Goal: Information Seeking & Learning: Check status

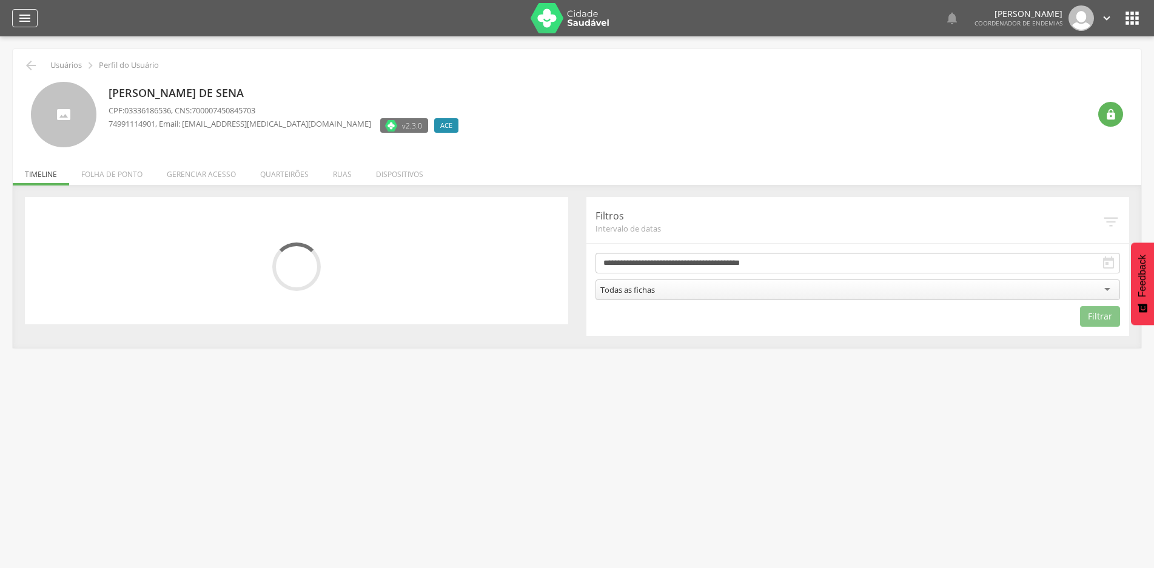
click at [26, 16] on icon "" at bounding box center [25, 18] width 15 height 15
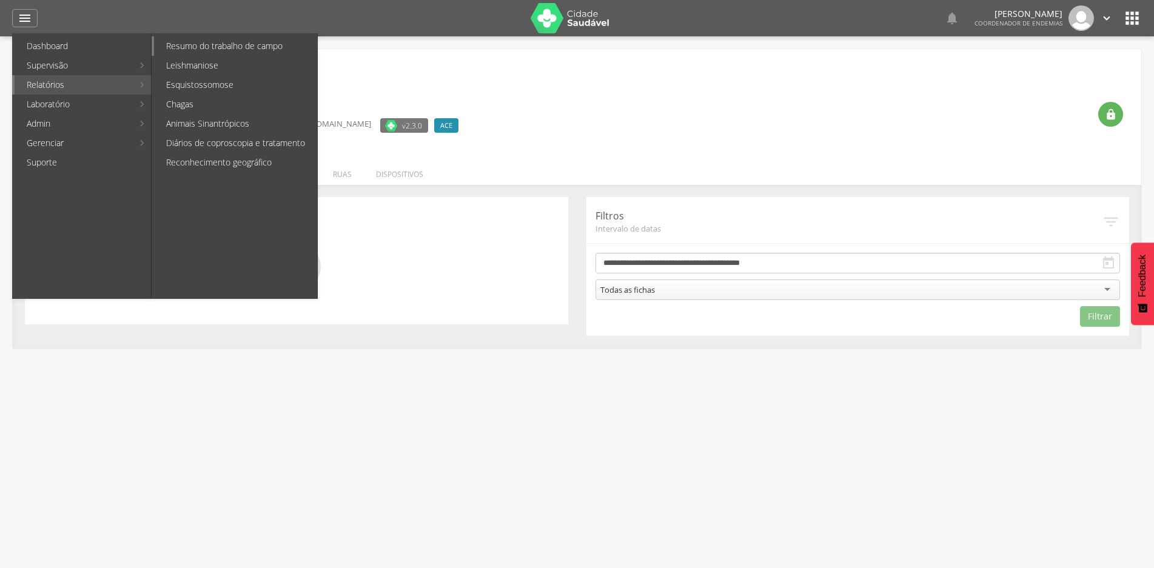
click at [225, 44] on link "Resumo do trabalho de campo" at bounding box center [235, 45] width 163 height 19
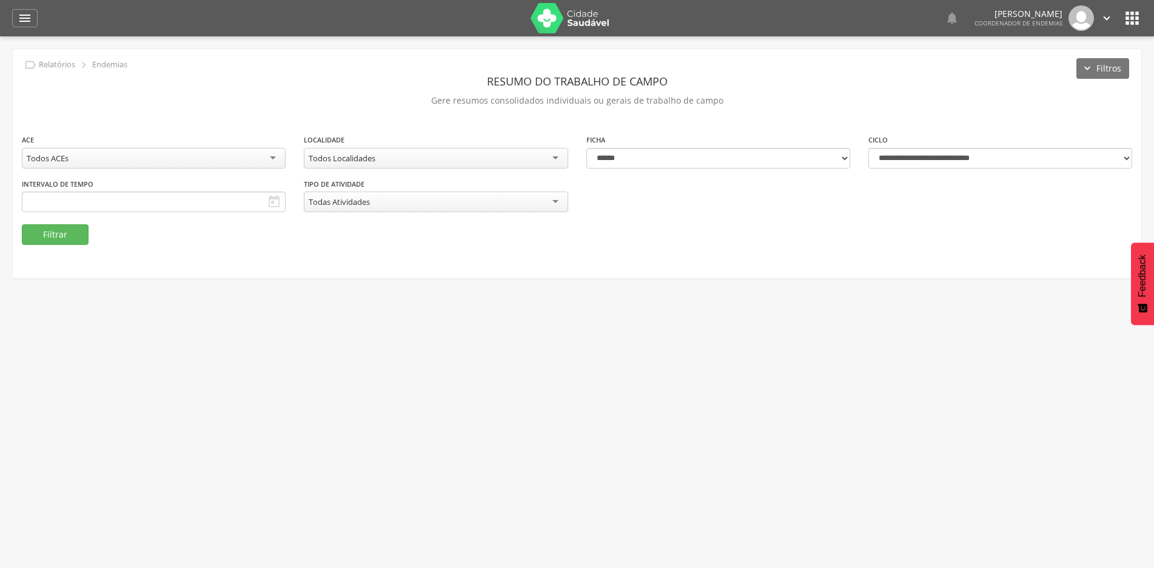
type input "**********"
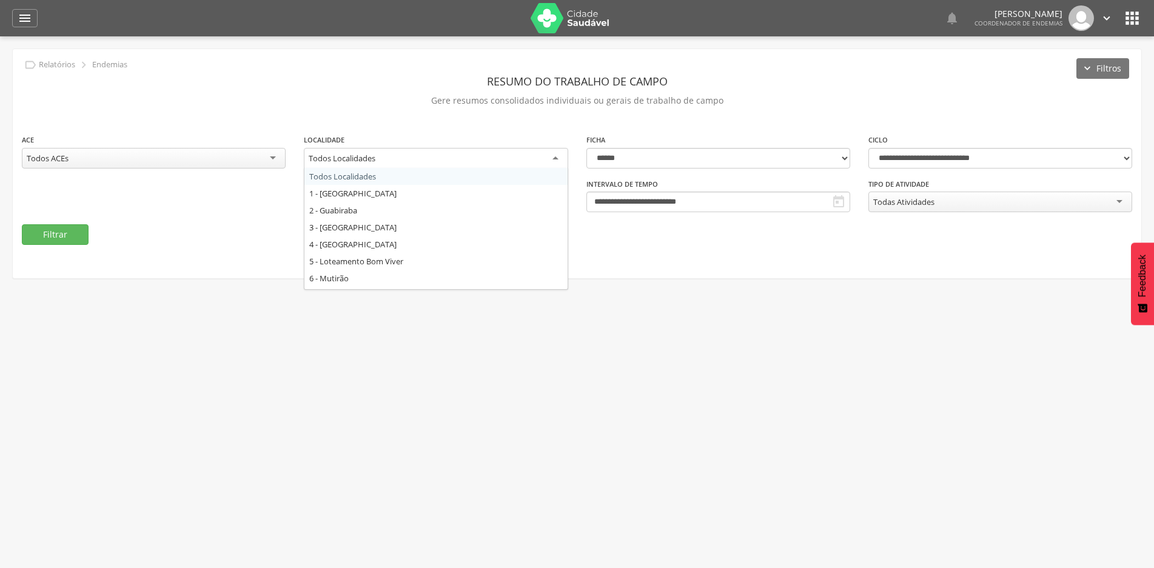
click at [550, 161] on div "Todos Localidades" at bounding box center [436, 159] width 264 height 22
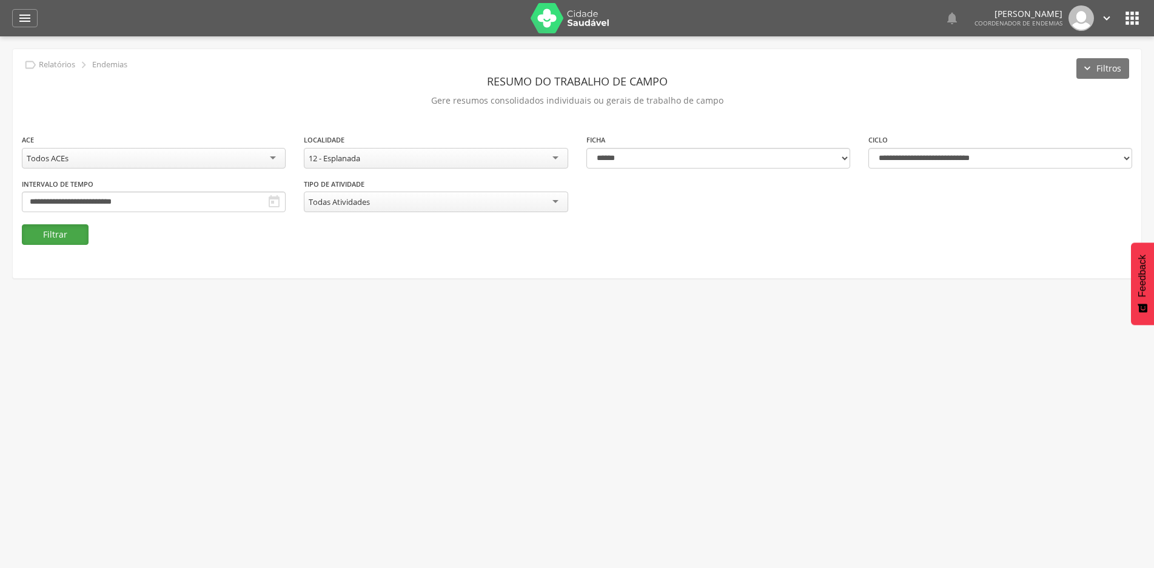
click at [76, 235] on button "Filtrar" at bounding box center [55, 234] width 67 height 21
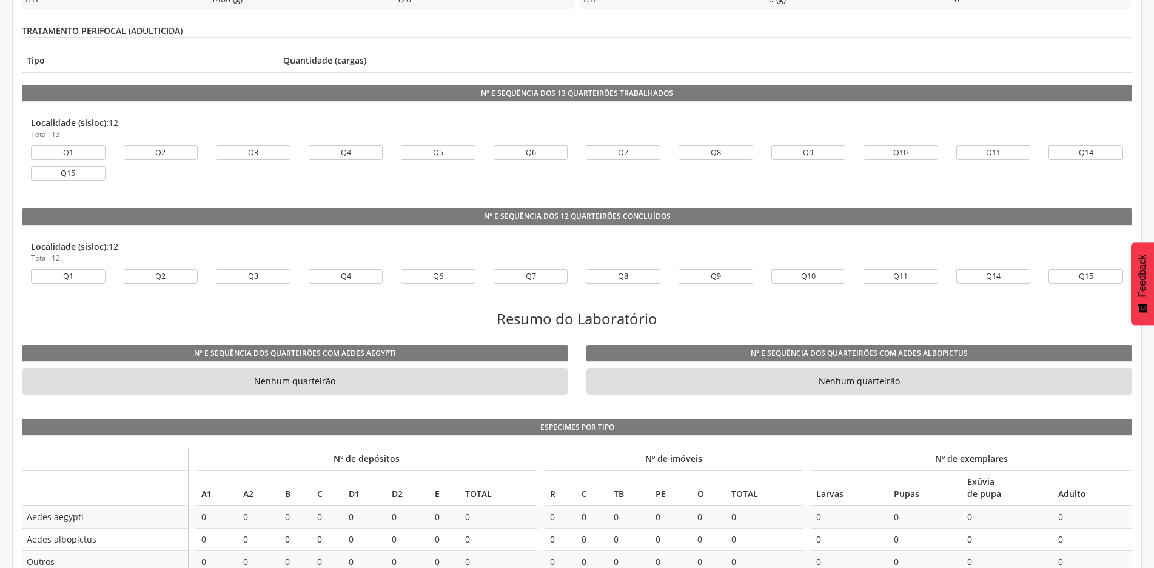
scroll to position [764, 0]
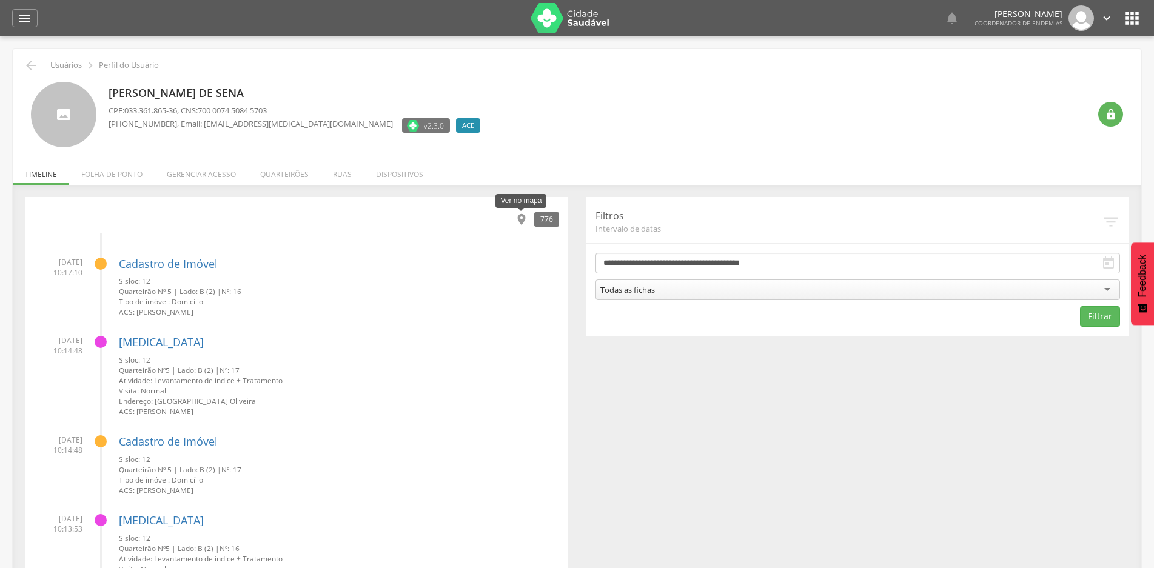
click at [523, 221] on icon "" at bounding box center [521, 219] width 13 height 13
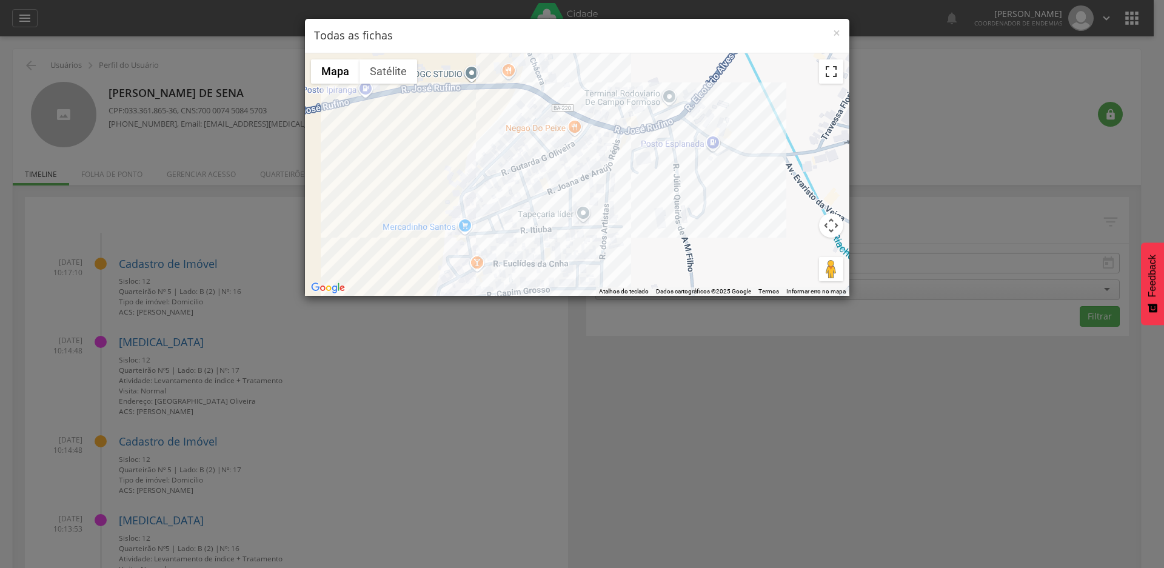
click at [828, 72] on button "Ativar a visualização em tela cheia" at bounding box center [831, 71] width 24 height 24
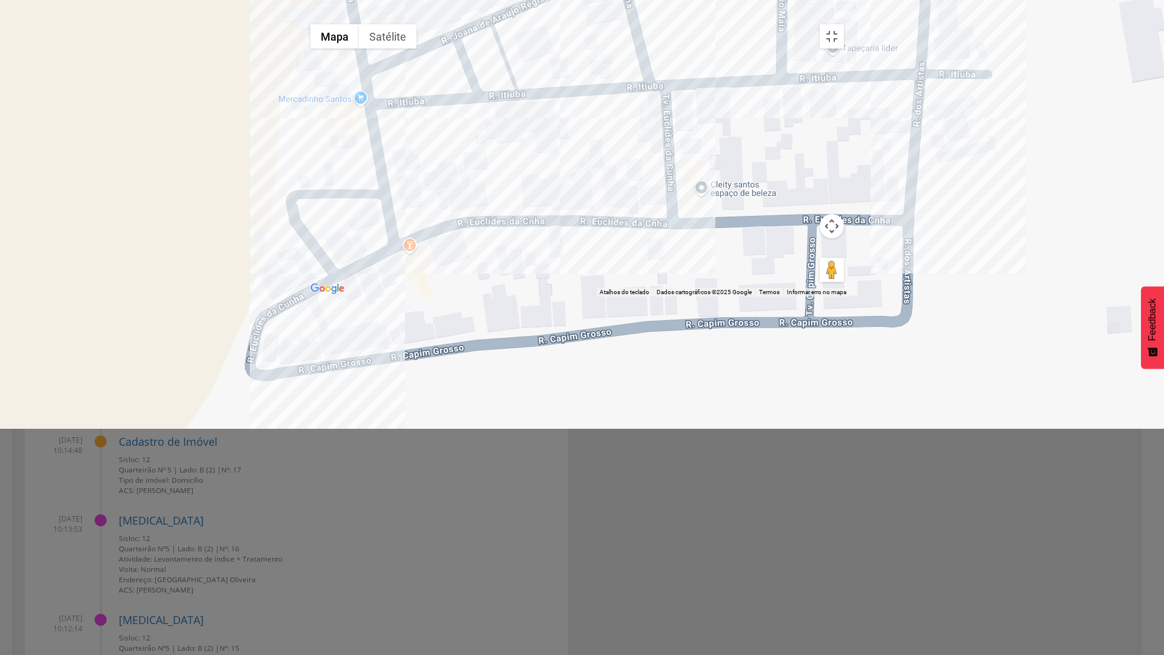
drag, startPoint x: 535, startPoint y: 386, endPoint x: 535, endPoint y: 172, distance: 214.0
click at [535, 167] on div at bounding box center [577, 157] width 546 height 278
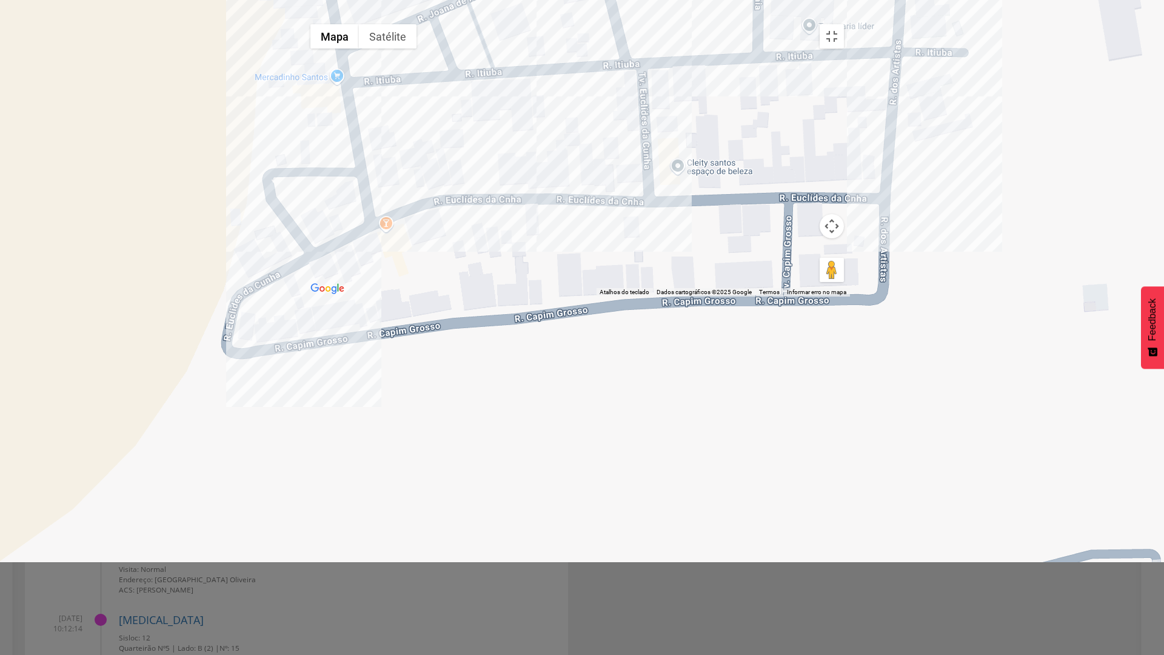
drag, startPoint x: 589, startPoint y: 296, endPoint x: 564, endPoint y: 276, distance: 31.4
click at [564, 276] on div at bounding box center [577, 157] width 546 height 278
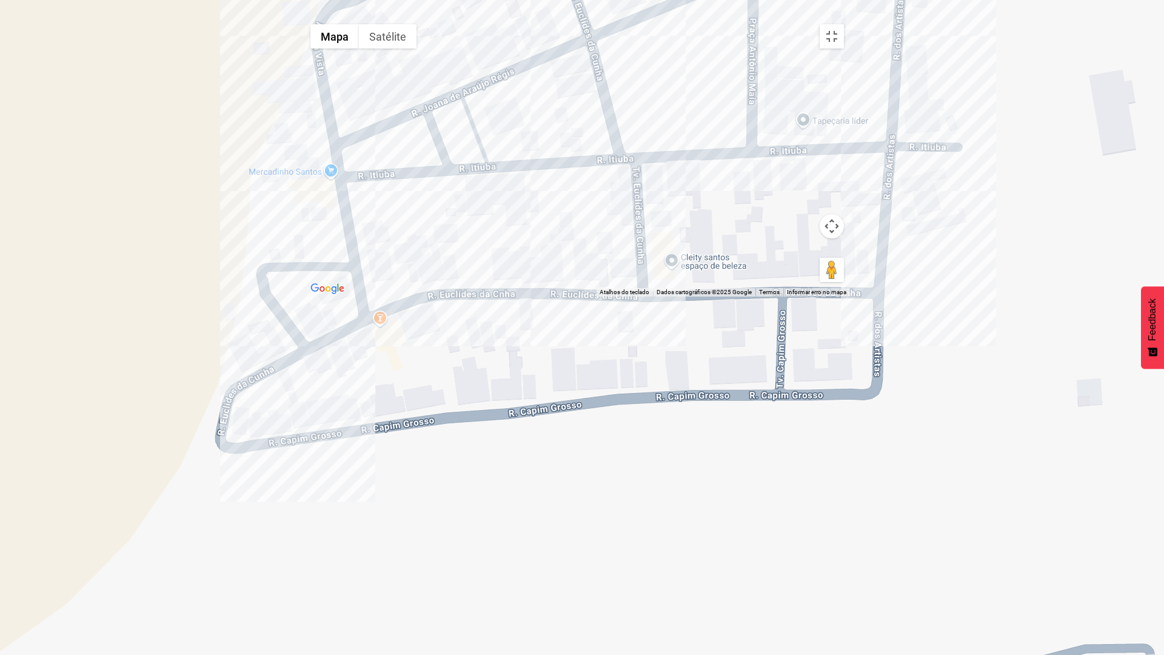
drag, startPoint x: 671, startPoint y: 247, endPoint x: 680, endPoint y: 349, distance: 101.6
click at [672, 296] on div at bounding box center [577, 157] width 546 height 278
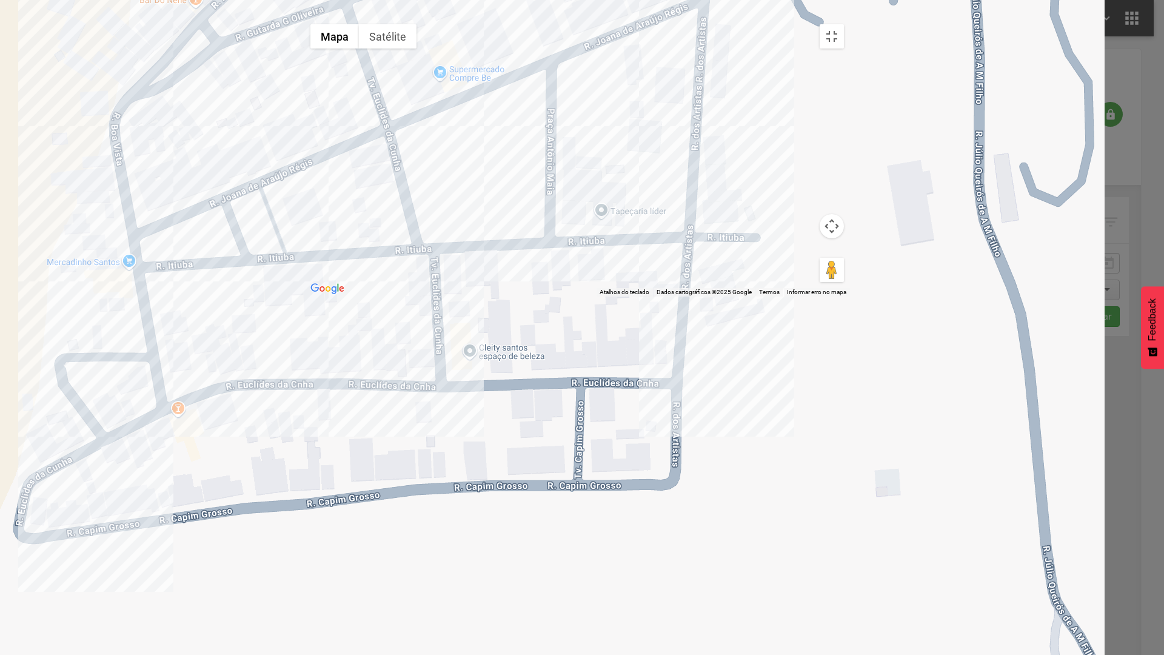
drag, startPoint x: 855, startPoint y: 414, endPoint x: 614, endPoint y: 552, distance: 277.5
click at [614, 296] on div at bounding box center [577, 157] width 546 height 278
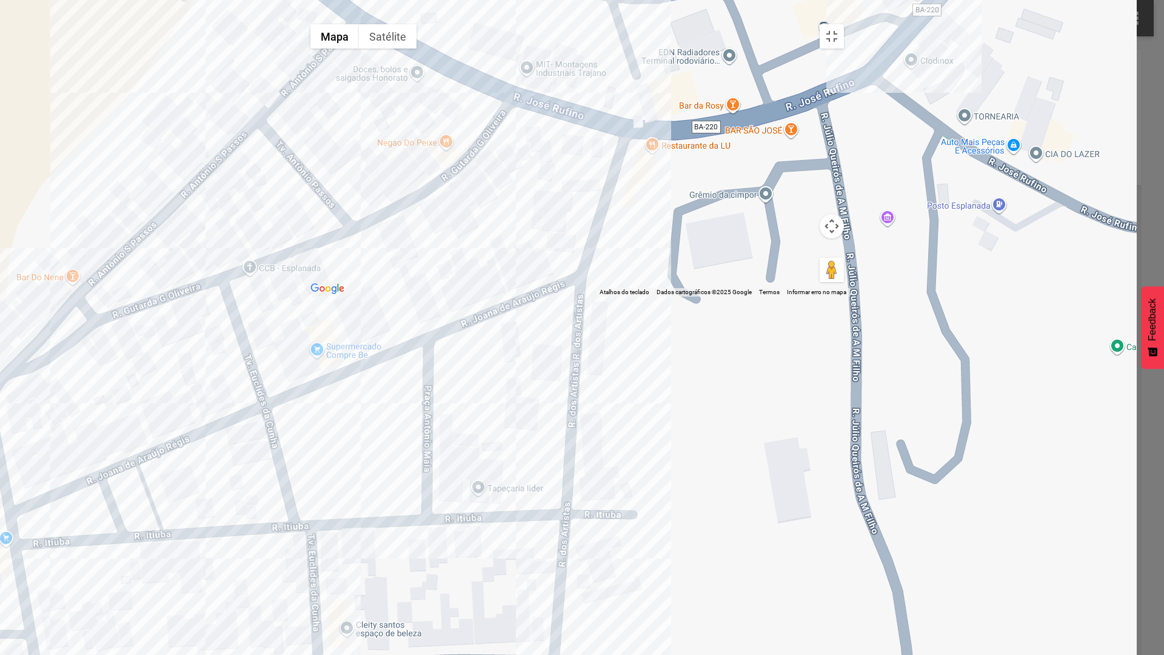
drag, startPoint x: 750, startPoint y: 359, endPoint x: 658, endPoint y: 618, distance: 274.5
click at [658, 296] on div at bounding box center [577, 157] width 546 height 278
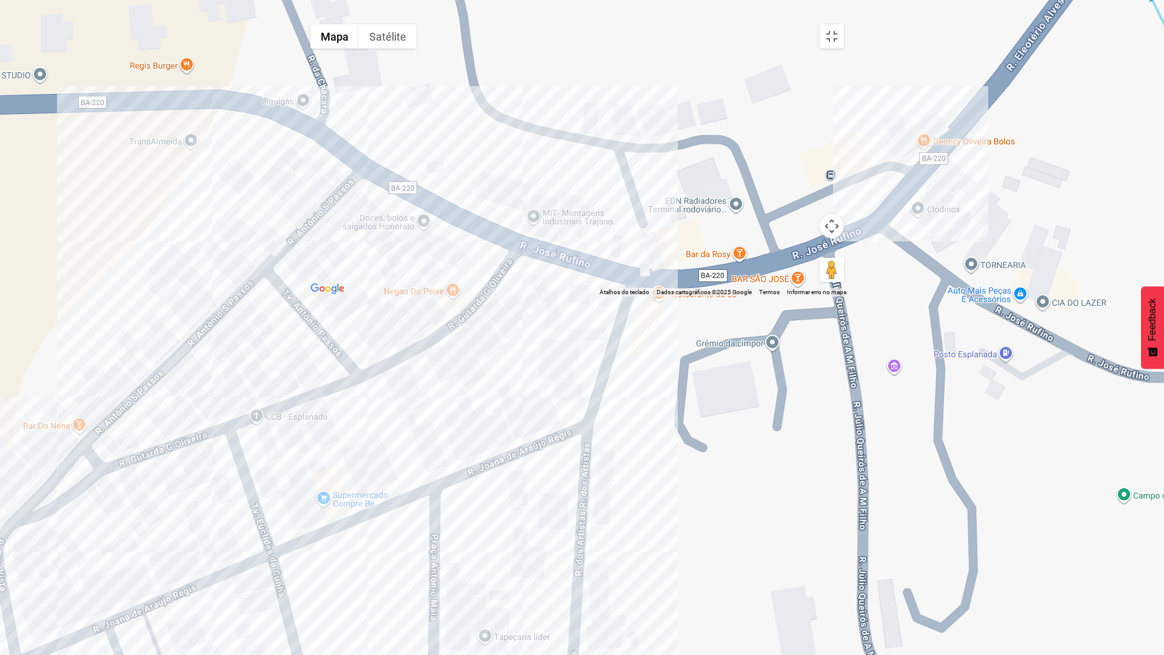
drag, startPoint x: 713, startPoint y: 528, endPoint x: 731, endPoint y: 632, distance: 105.2
click at [731, 296] on div at bounding box center [577, 157] width 546 height 278
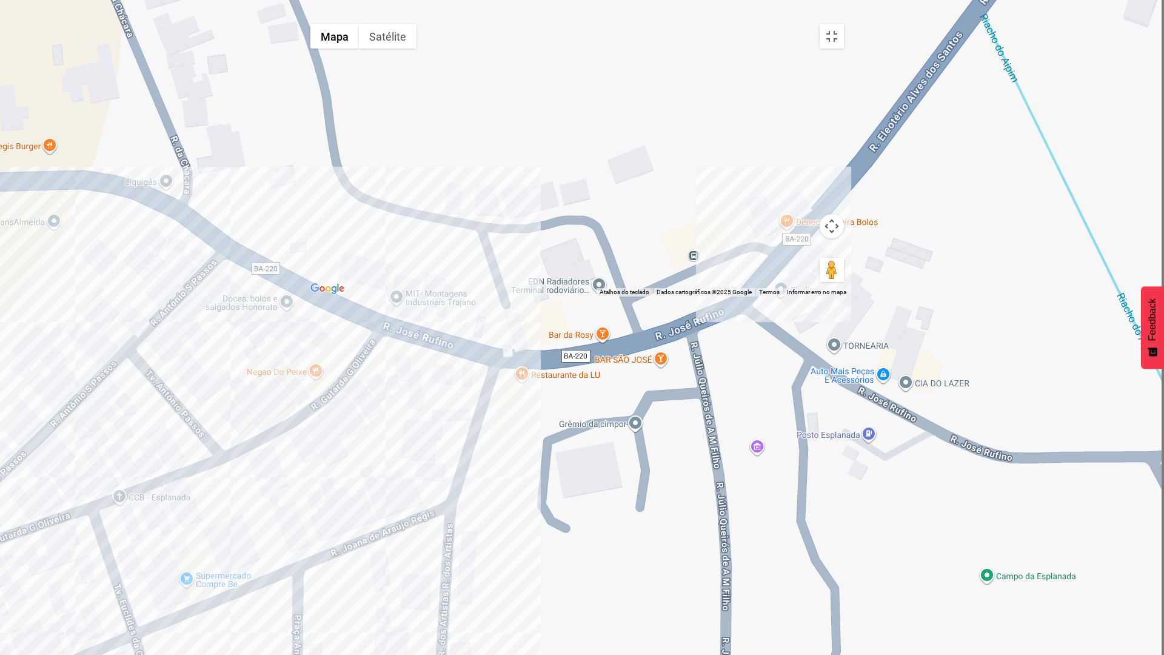
drag, startPoint x: 753, startPoint y: 481, endPoint x: 603, endPoint y: 552, distance: 166.2
click at [603, 296] on div at bounding box center [577, 157] width 546 height 278
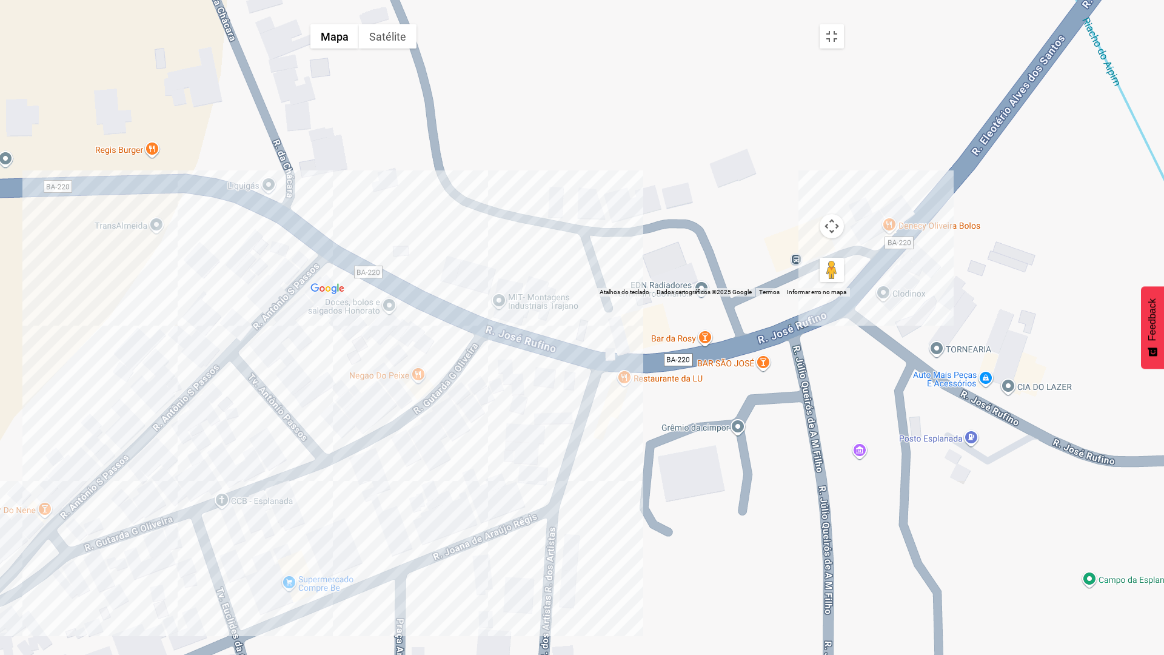
drag, startPoint x: 228, startPoint y: 207, endPoint x: 331, endPoint y: 201, distance: 103.2
click at [331, 201] on div at bounding box center [577, 157] width 546 height 278
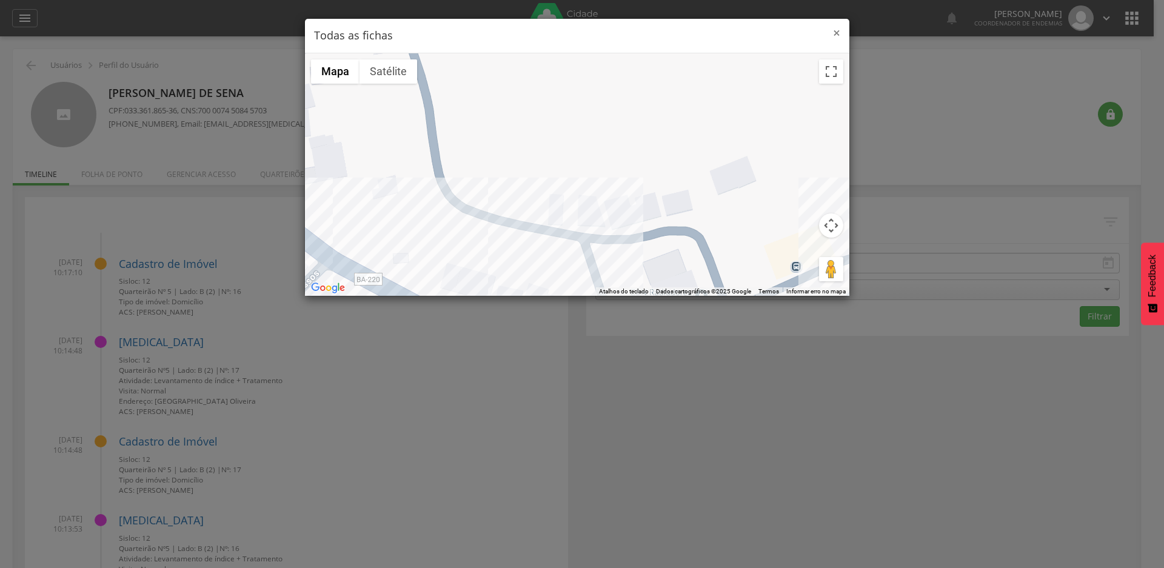
click at [837, 32] on span "×" at bounding box center [836, 32] width 7 height 17
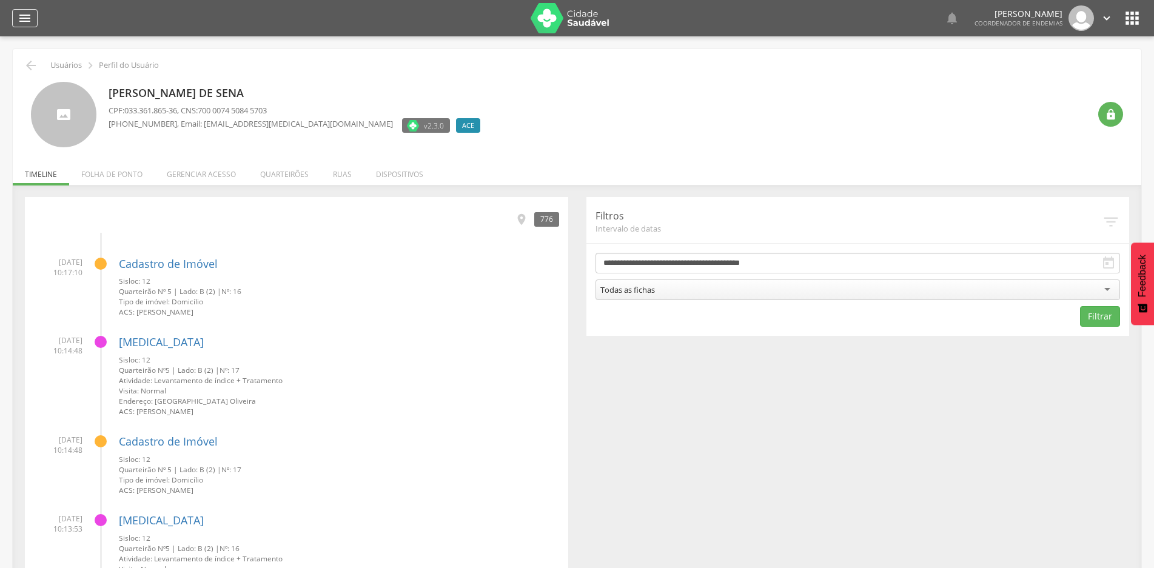
click at [25, 17] on icon "" at bounding box center [25, 18] width 15 height 15
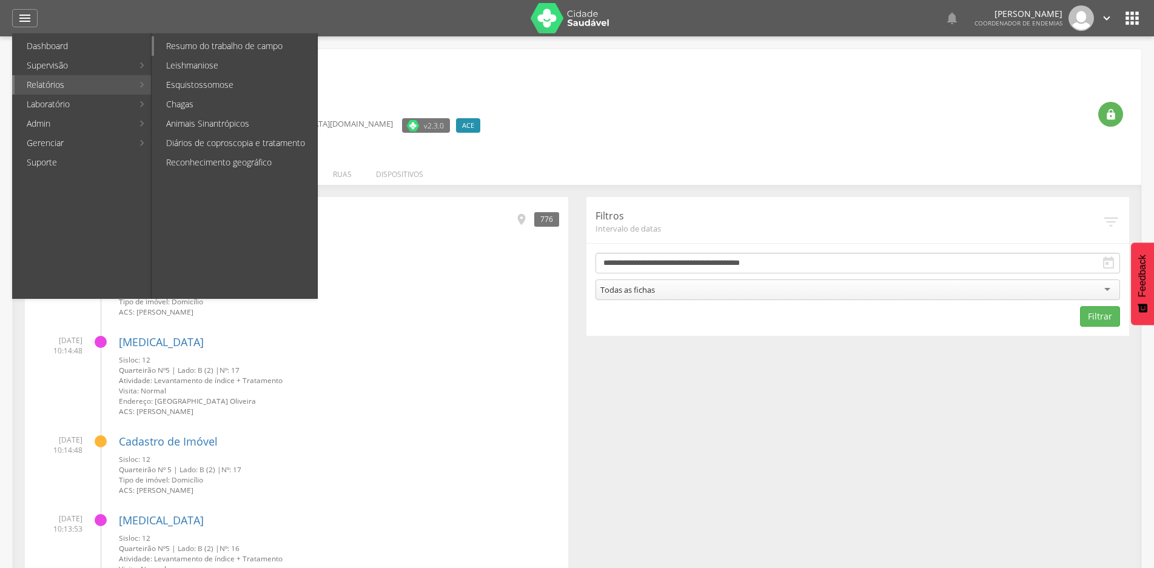
click at [216, 48] on link "Resumo do trabalho de campo" at bounding box center [235, 45] width 163 height 19
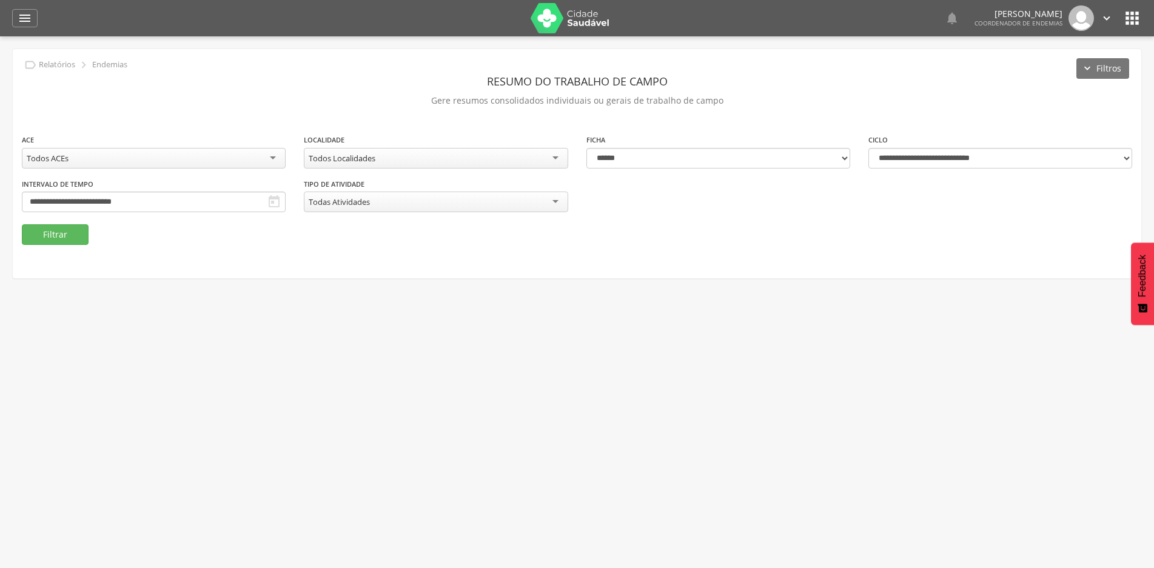
click at [413, 161] on div "Todos Localidades" at bounding box center [436, 158] width 264 height 21
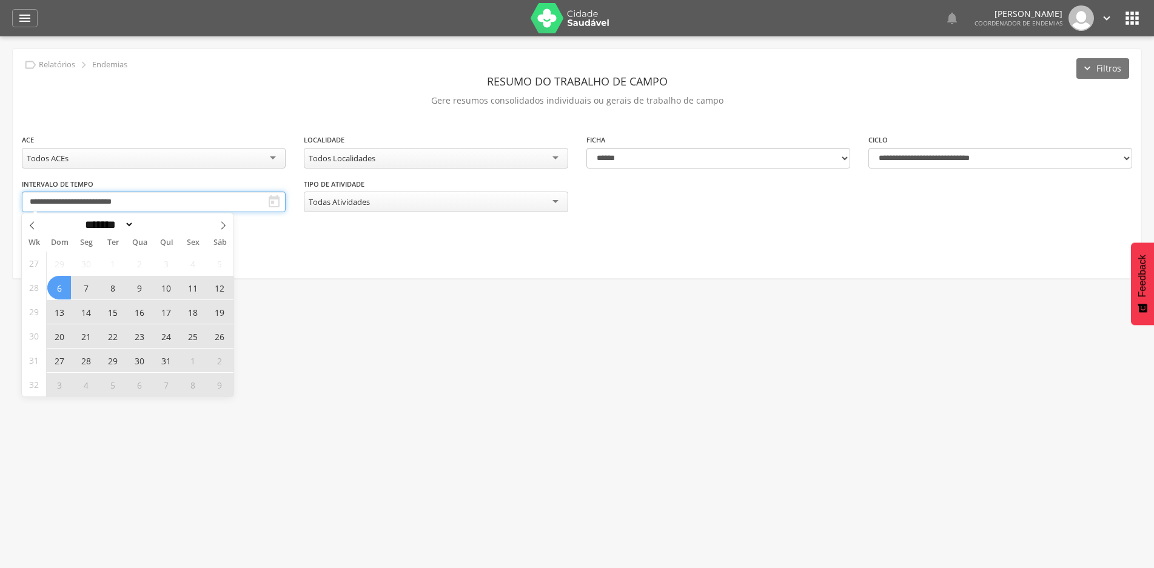
click at [128, 202] on input "**********" at bounding box center [154, 202] width 264 height 21
click at [224, 225] on icon at bounding box center [223, 225] width 8 height 8
select select "*"
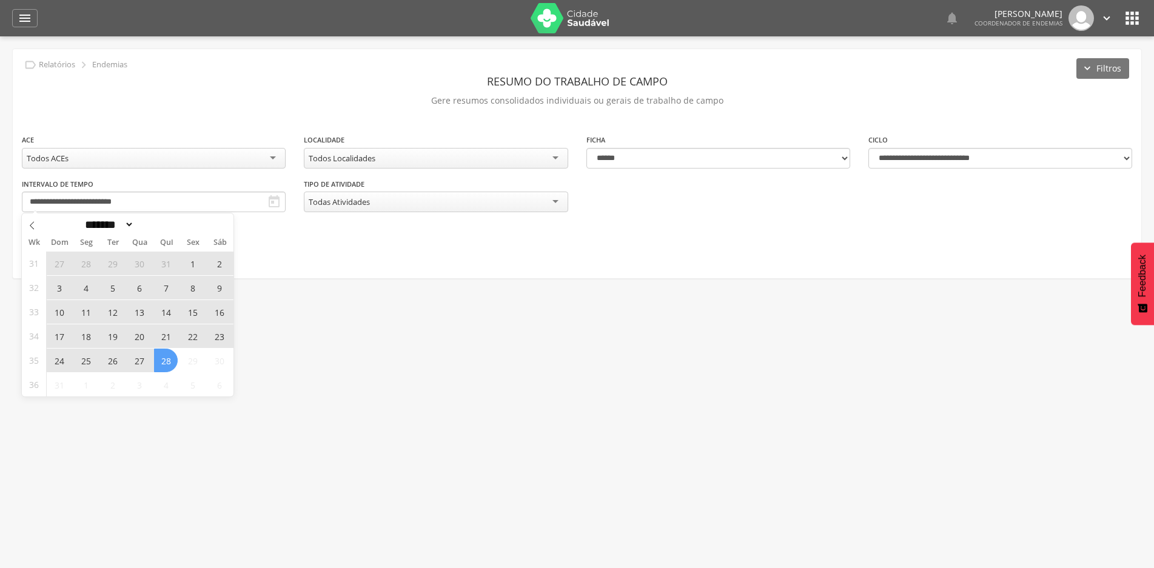
click at [54, 362] on span "24" at bounding box center [59, 361] width 24 height 24
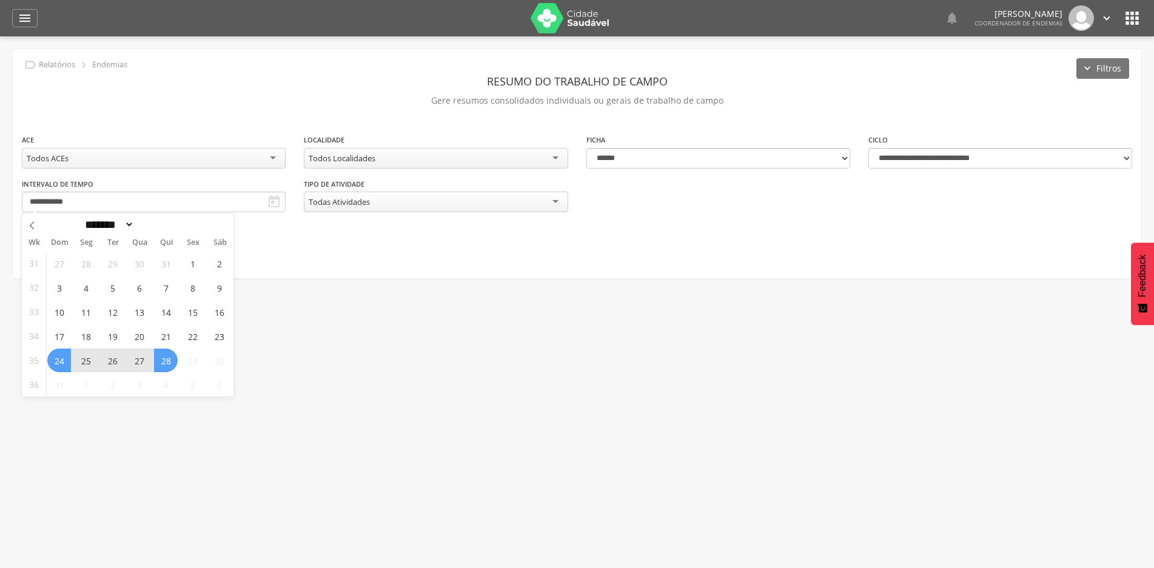
click at [172, 359] on span "28" at bounding box center [166, 361] width 24 height 24
type input "**********"
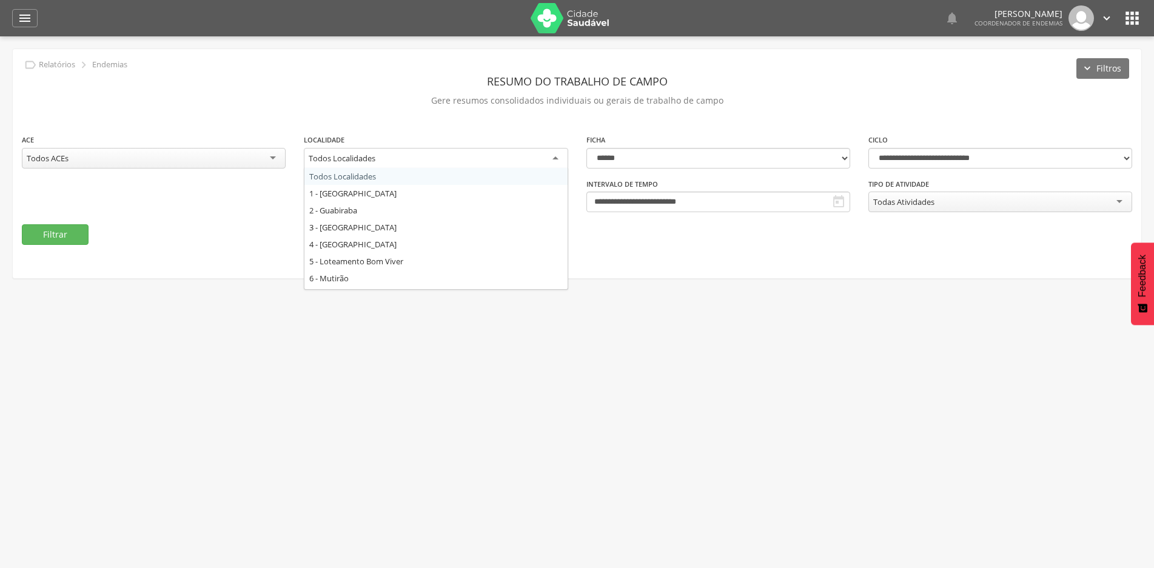
click at [538, 156] on div "Todos Localidades" at bounding box center [436, 159] width 264 height 22
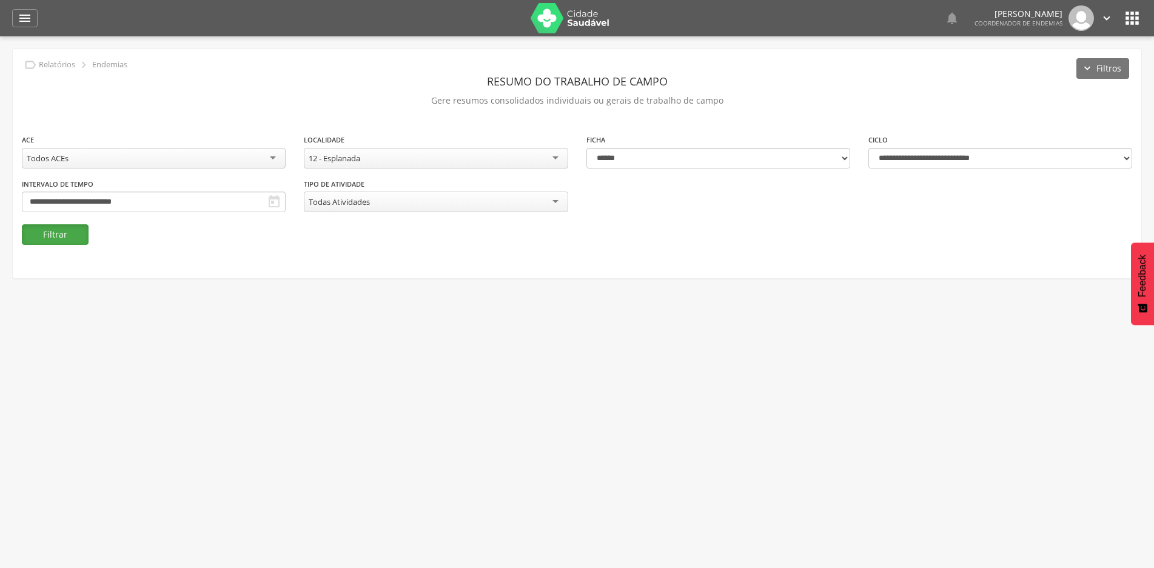
click at [47, 235] on button "Filtrar" at bounding box center [55, 234] width 67 height 21
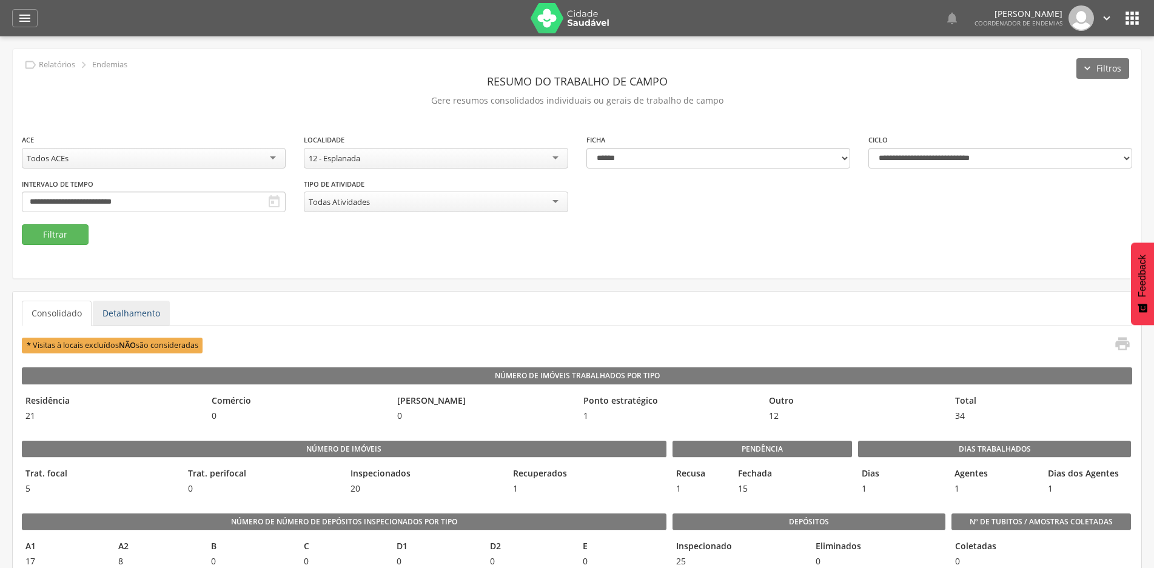
click at [144, 309] on link "Detalhamento" at bounding box center [131, 313] width 77 height 25
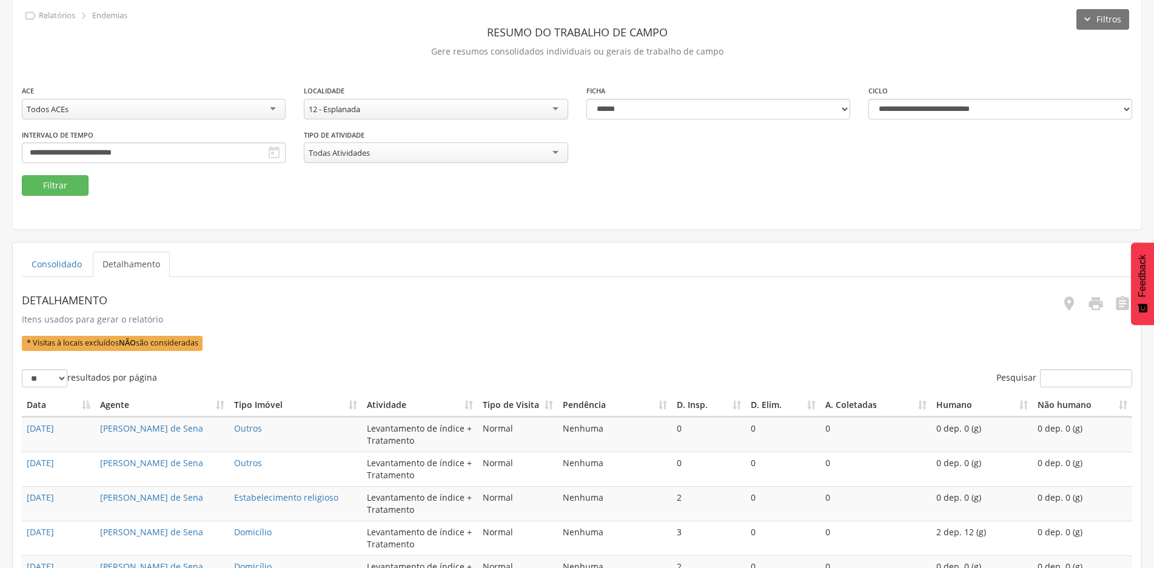
scroll to position [0, 0]
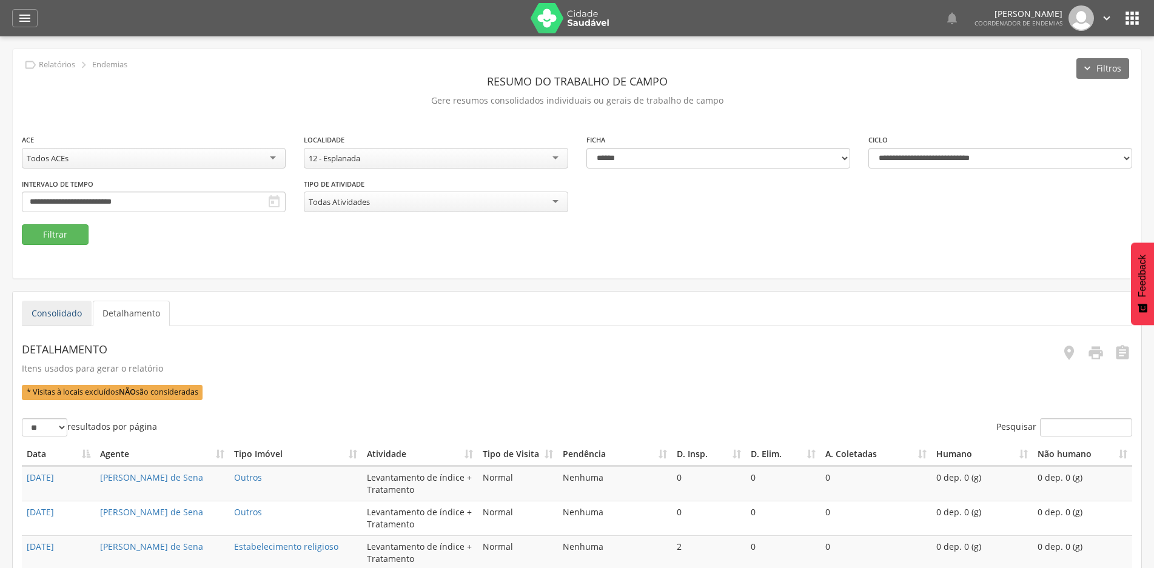
click at [44, 317] on link "Consolidado" at bounding box center [57, 313] width 70 height 25
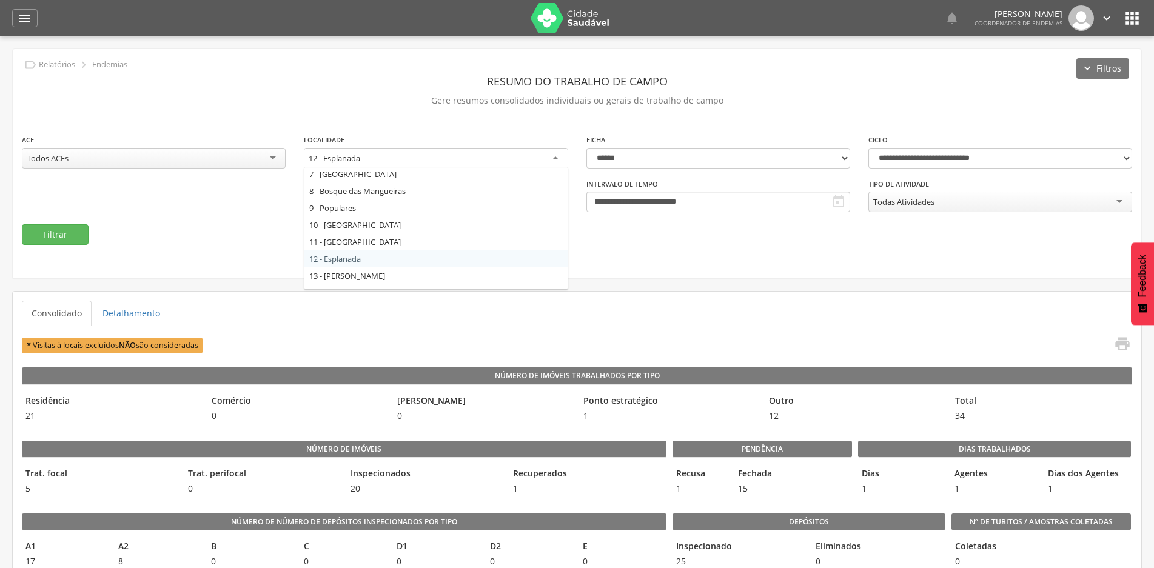
click at [552, 153] on div "12 - Esplanada" at bounding box center [436, 159] width 264 height 22
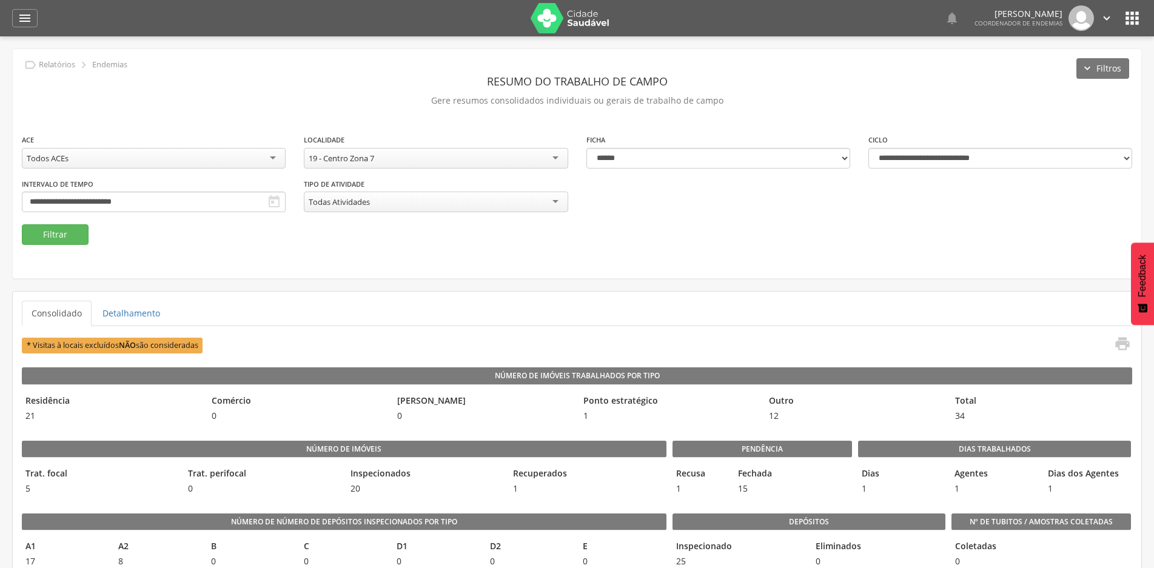
click at [490, 164] on div "19 - Centro Zona 7" at bounding box center [436, 158] width 264 height 21
click at [157, 199] on input "**********" at bounding box center [154, 202] width 264 height 21
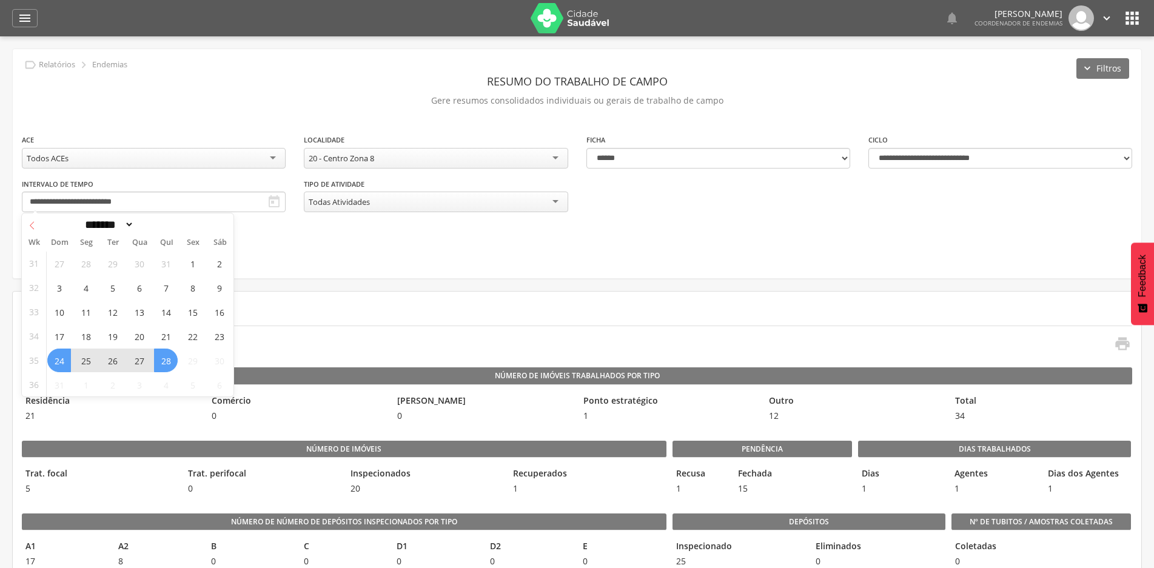
click at [37, 227] on span at bounding box center [32, 223] width 21 height 21
select select "*"
click at [55, 291] on span "6" at bounding box center [59, 288] width 24 height 24
type input "**********"
click at [222, 225] on icon at bounding box center [223, 225] width 8 height 8
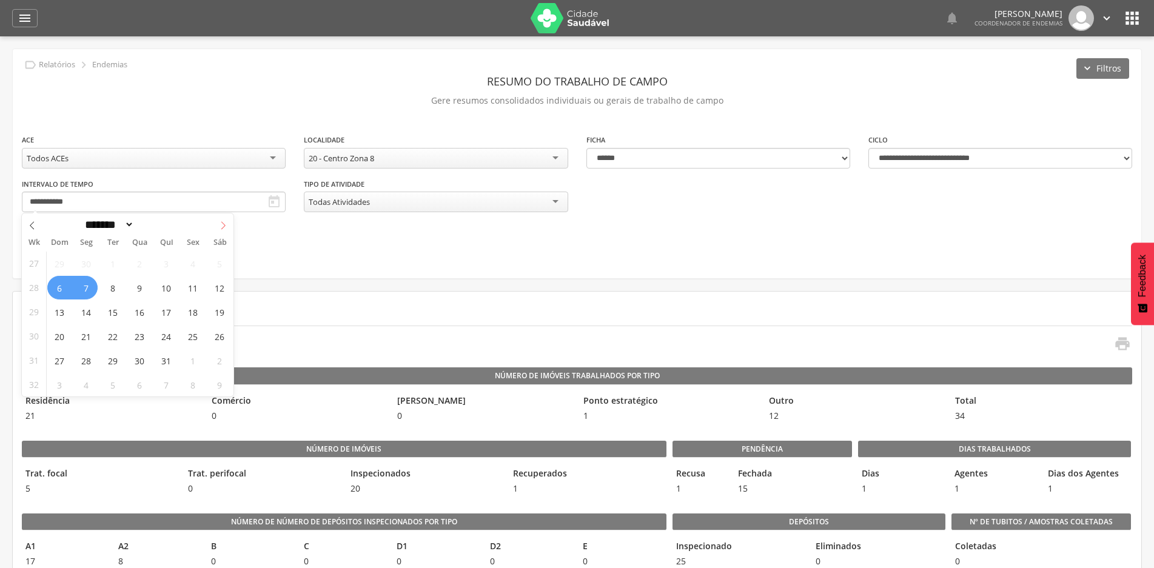
select select "*"
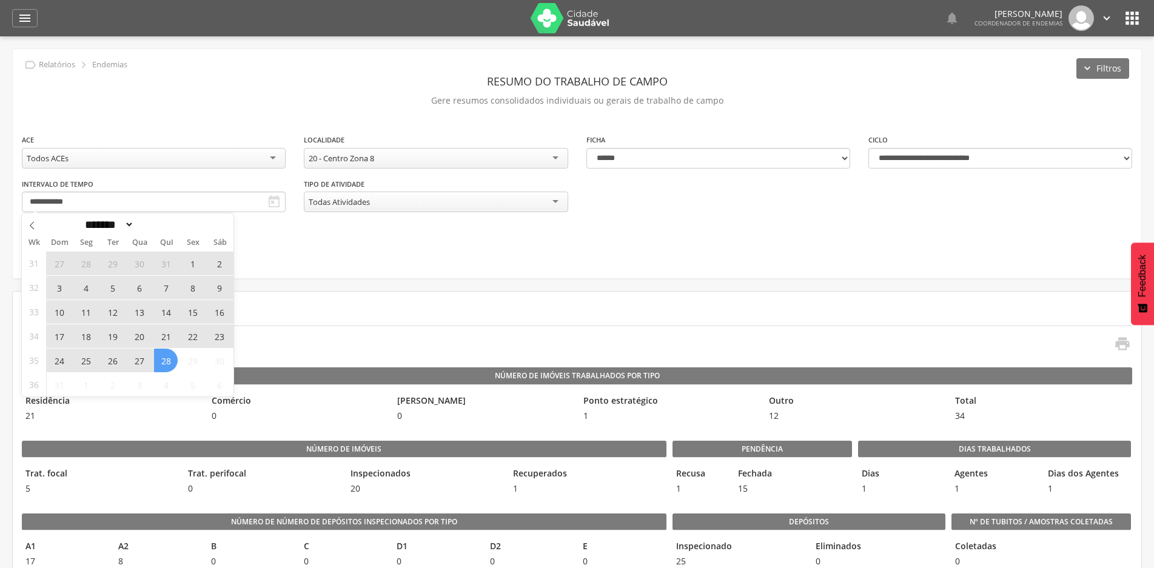
click at [167, 364] on span "28" at bounding box center [166, 361] width 24 height 24
type input "**********"
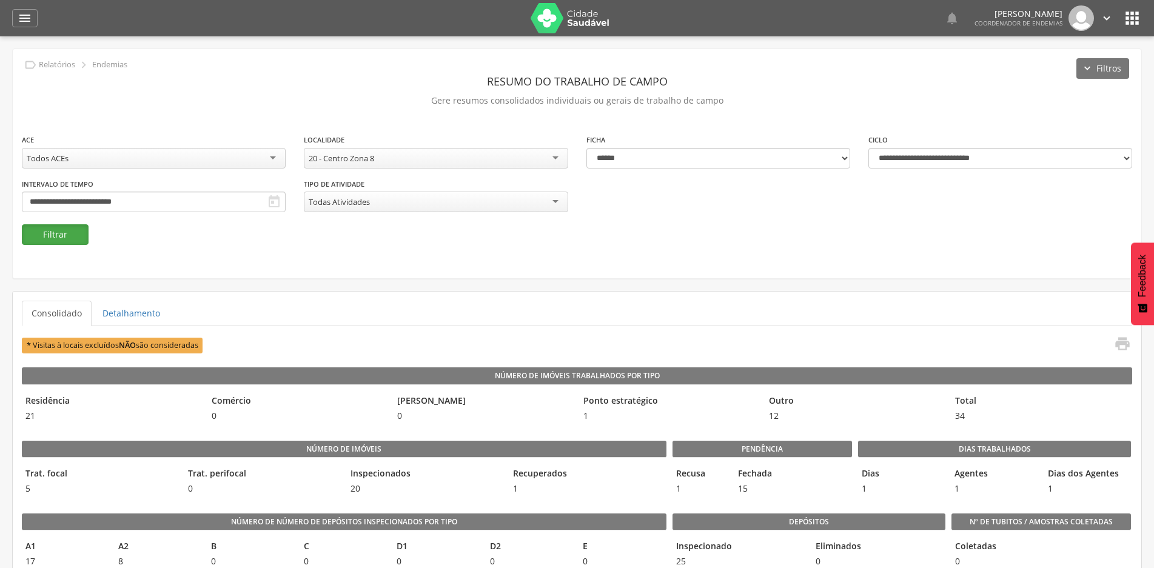
click at [65, 238] on button "Filtrar" at bounding box center [55, 234] width 67 height 21
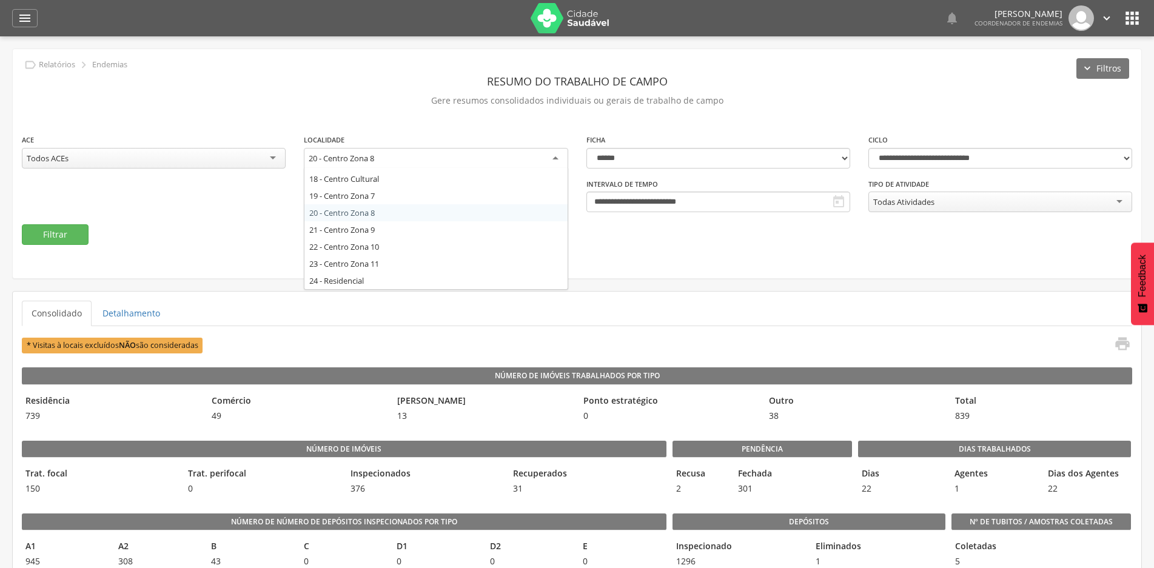
click at [456, 156] on div "20 - Centro Zona 8" at bounding box center [436, 159] width 264 height 22
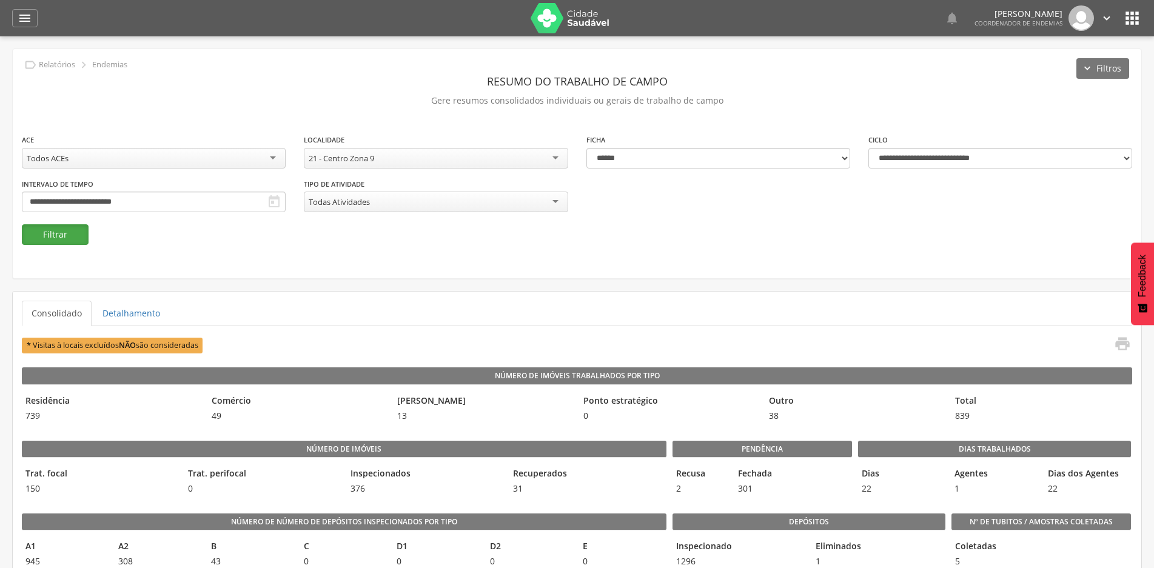
click at [56, 236] on button "Filtrar" at bounding box center [55, 234] width 67 height 21
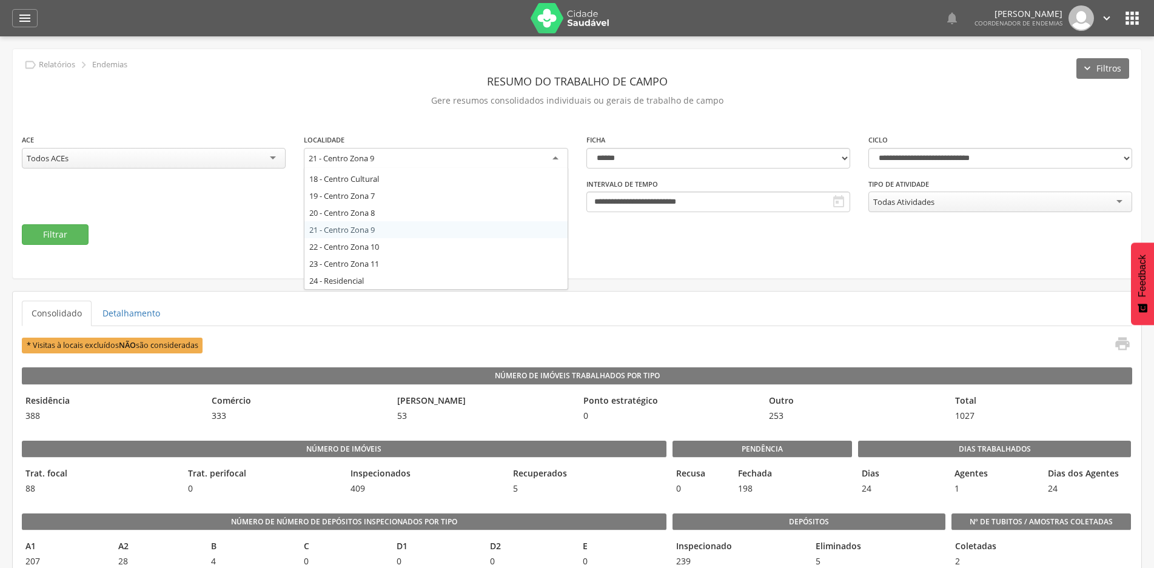
click at [552, 157] on div "21 - Centro Zona 9" at bounding box center [436, 159] width 264 height 22
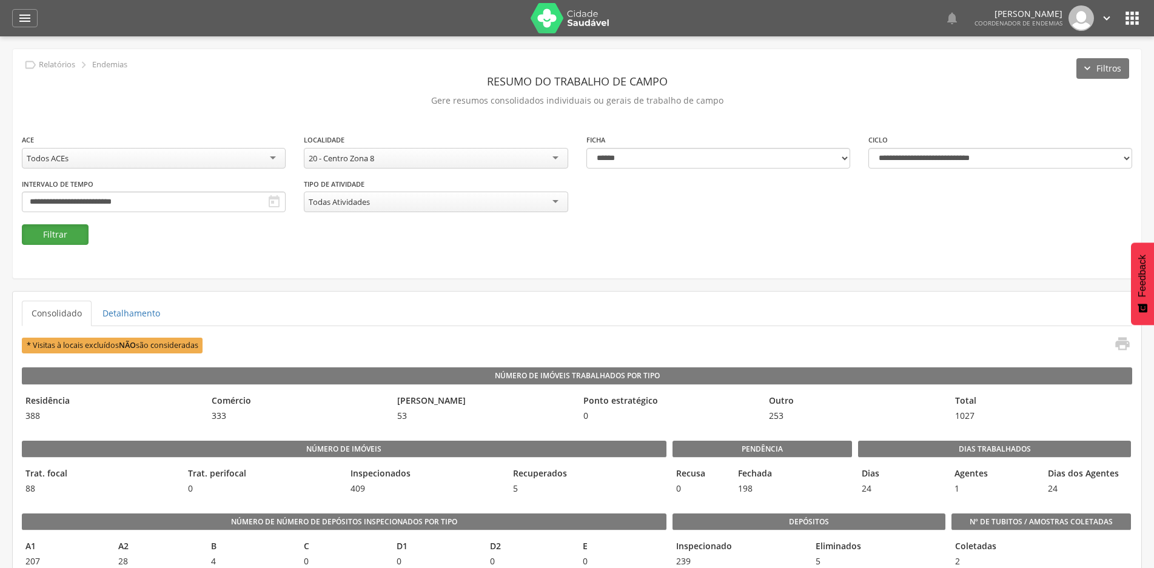
click at [65, 232] on button "Filtrar" at bounding box center [55, 234] width 67 height 21
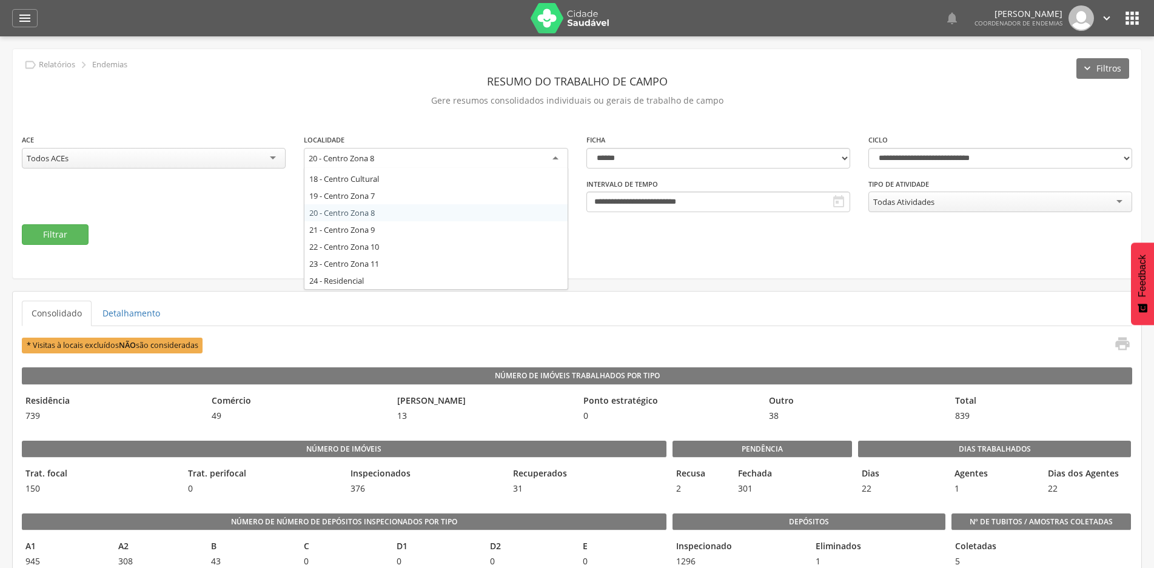
click at [551, 153] on div "20 - Centro Zona 8" at bounding box center [436, 159] width 264 height 22
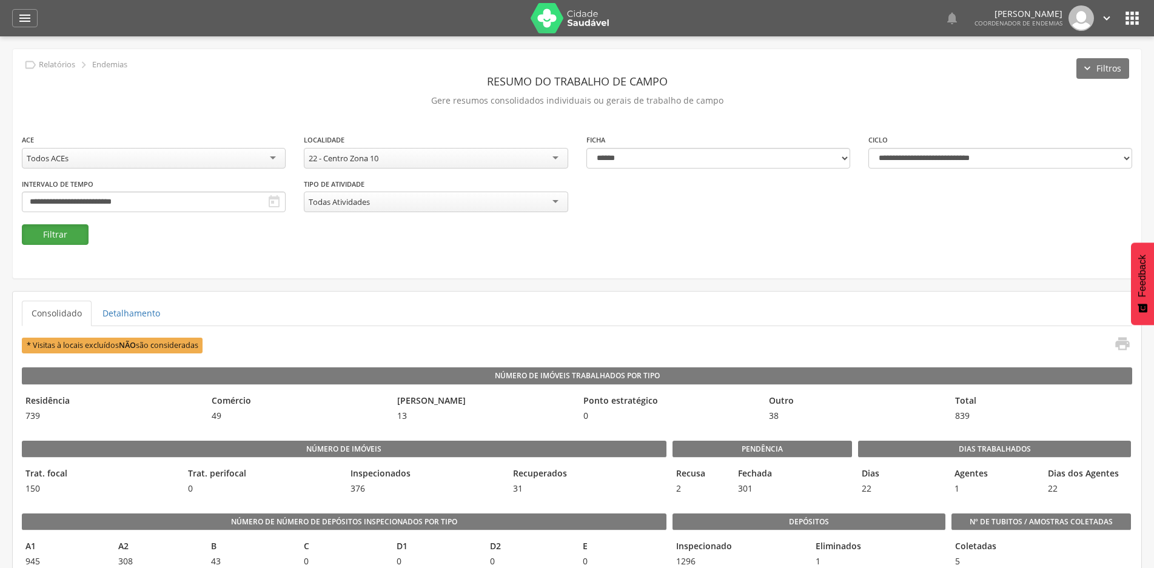
click at [55, 230] on button "Filtrar" at bounding box center [55, 234] width 67 height 21
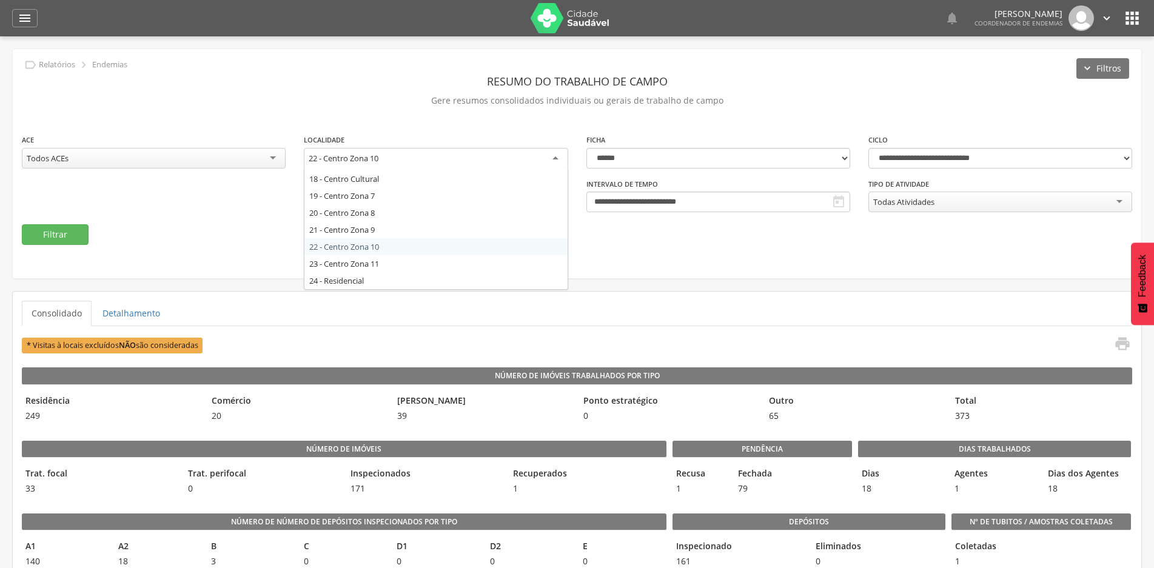
click at [556, 157] on div "22 - Centro Zona 10" at bounding box center [436, 159] width 264 height 22
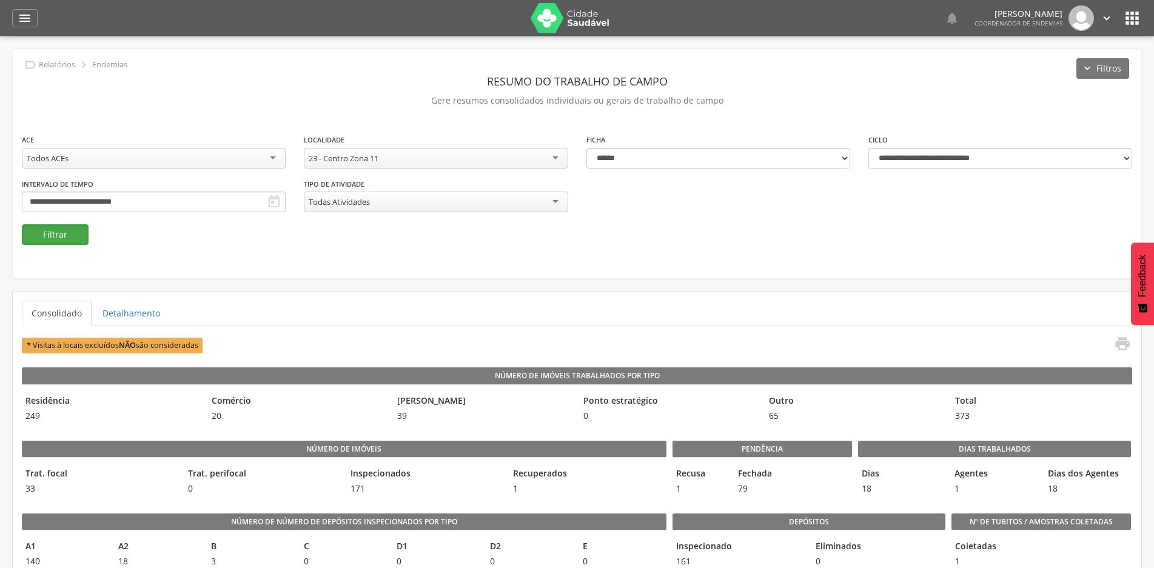
click at [65, 230] on button "Filtrar" at bounding box center [55, 234] width 67 height 21
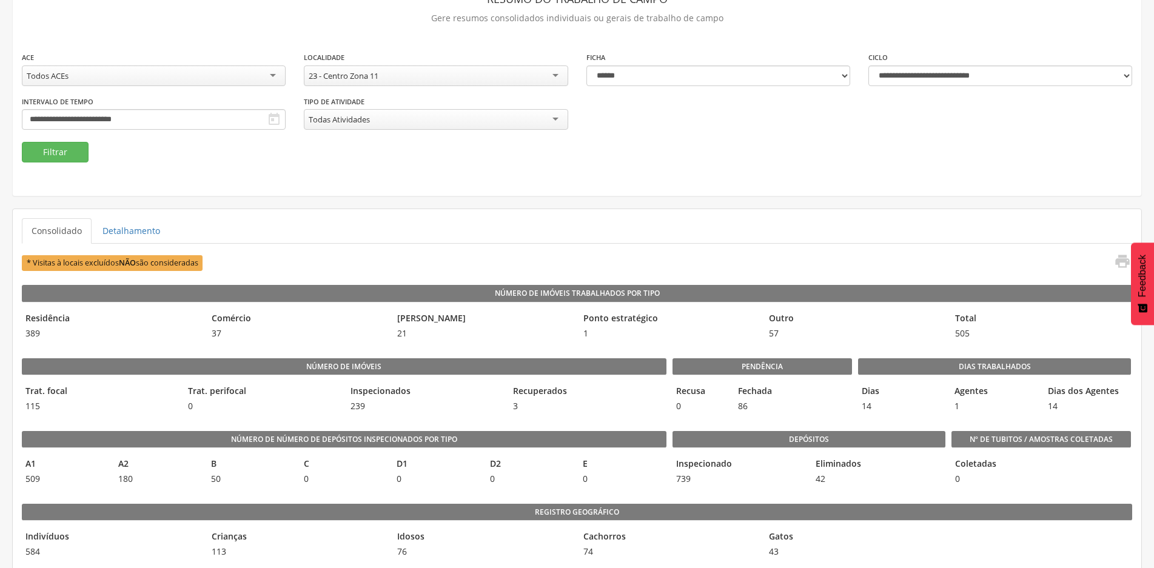
scroll to position [61, 0]
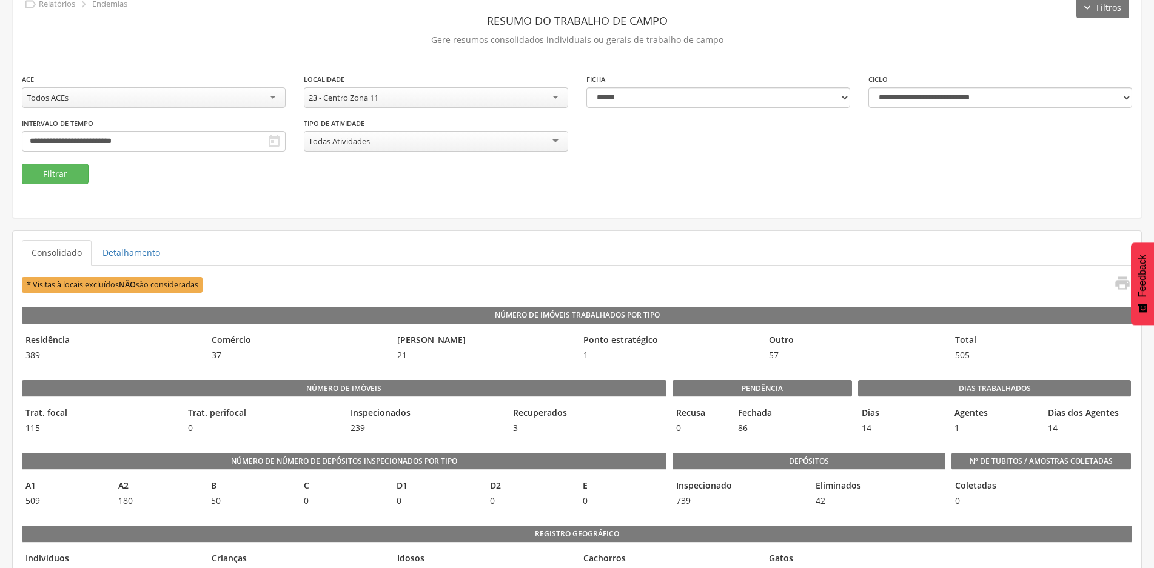
click at [556, 98] on div "23 - Centro Zona 11" at bounding box center [436, 97] width 264 height 21
click at [61, 173] on button "Filtrar" at bounding box center [55, 174] width 67 height 21
click at [546, 95] on div "19 - Centro Zona 7" at bounding box center [436, 97] width 264 height 21
click at [67, 171] on button "Filtrar" at bounding box center [55, 174] width 67 height 21
click at [553, 98] on div "18 - Centro Cultural" at bounding box center [436, 97] width 264 height 21
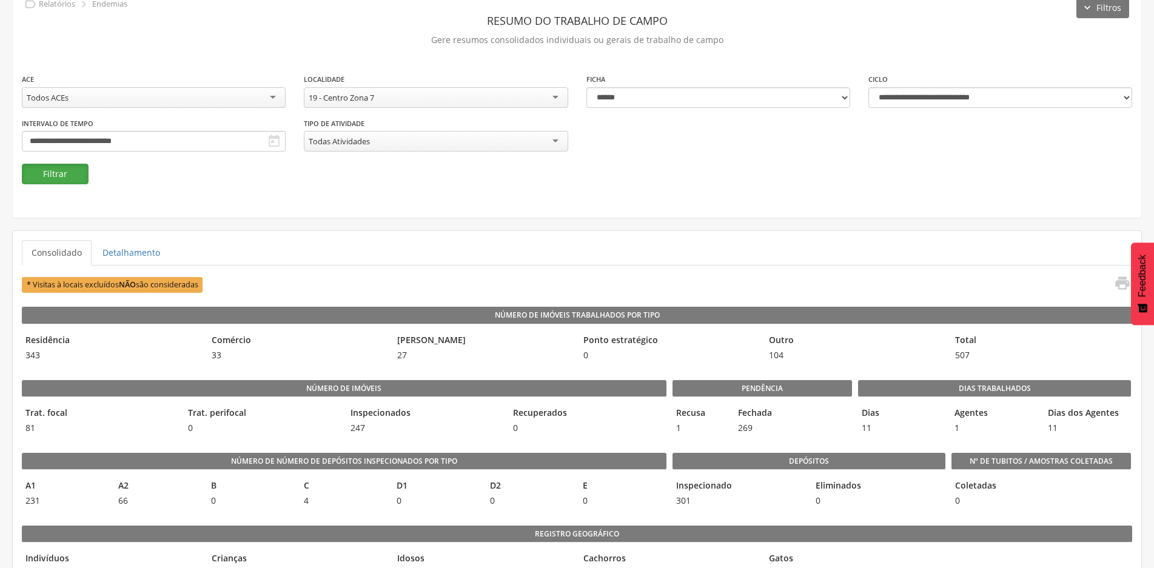
click at [68, 182] on button "Filtrar" at bounding box center [55, 174] width 67 height 21
click at [552, 95] on div "19 - Centro Zona 7" at bounding box center [436, 97] width 264 height 21
click at [67, 170] on button "Filtrar" at bounding box center [55, 174] width 67 height 21
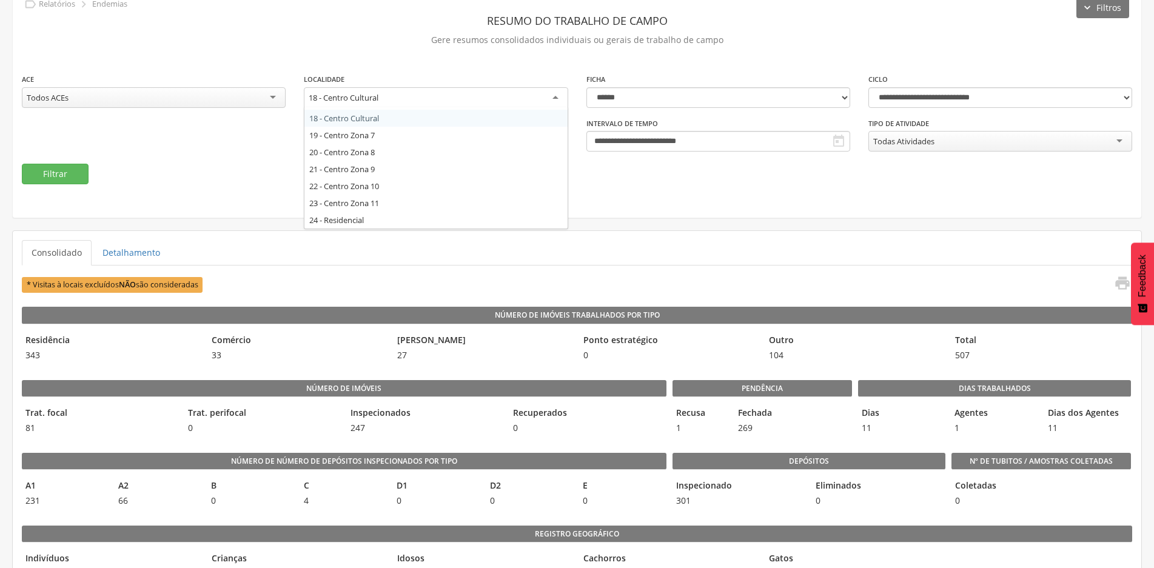
click at [540, 93] on div "18 - Centro Cultural" at bounding box center [436, 98] width 264 height 22
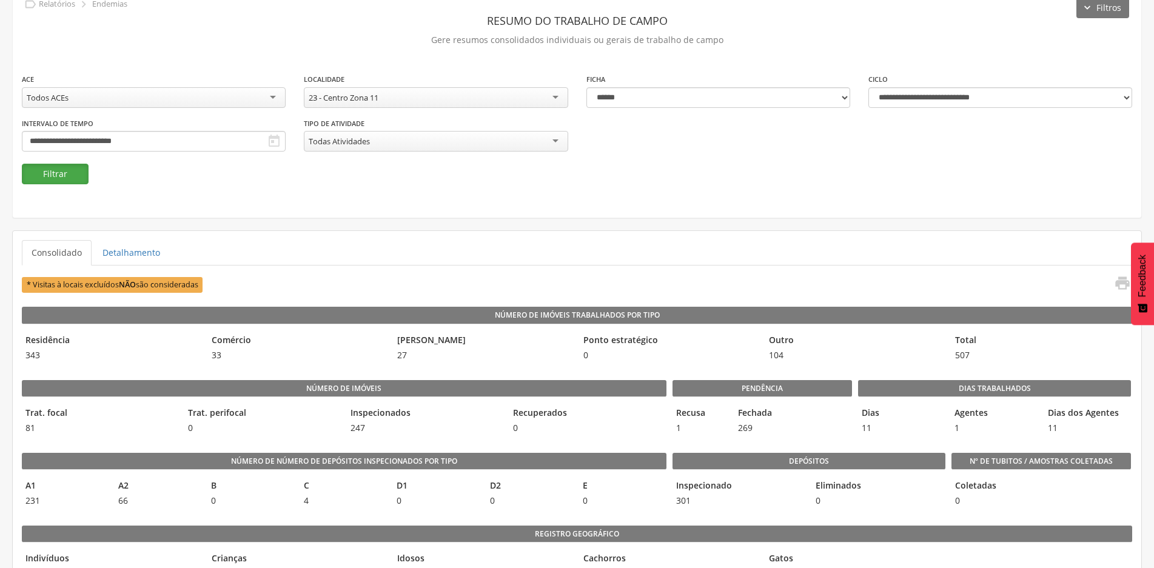
click at [44, 176] on button "Filtrar" at bounding box center [55, 174] width 67 height 21
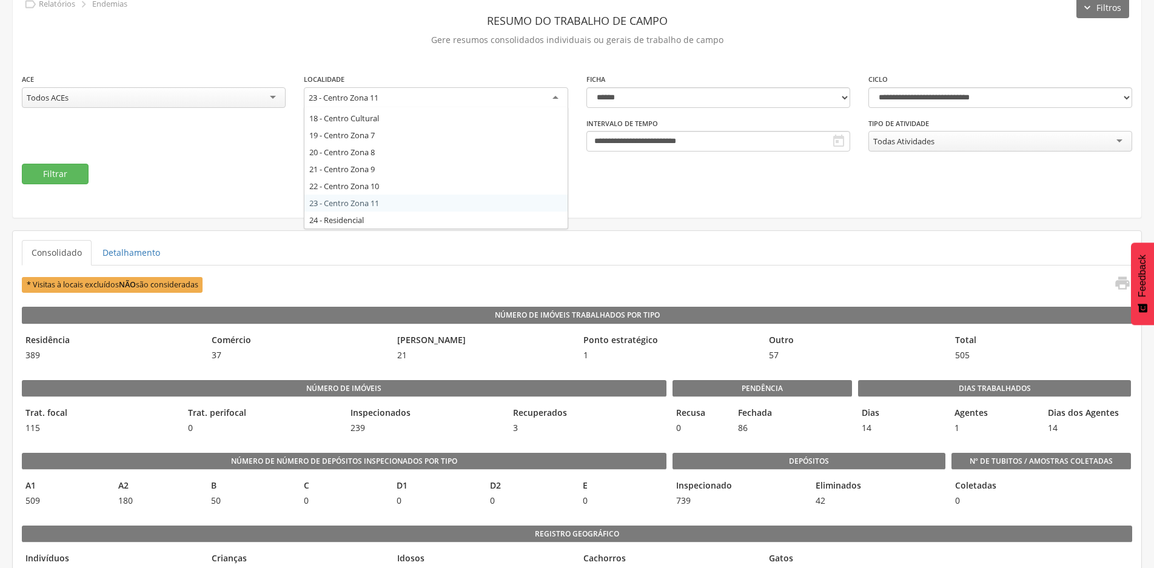
click at [547, 100] on div "23 - Centro Zona 11" at bounding box center [436, 98] width 264 height 22
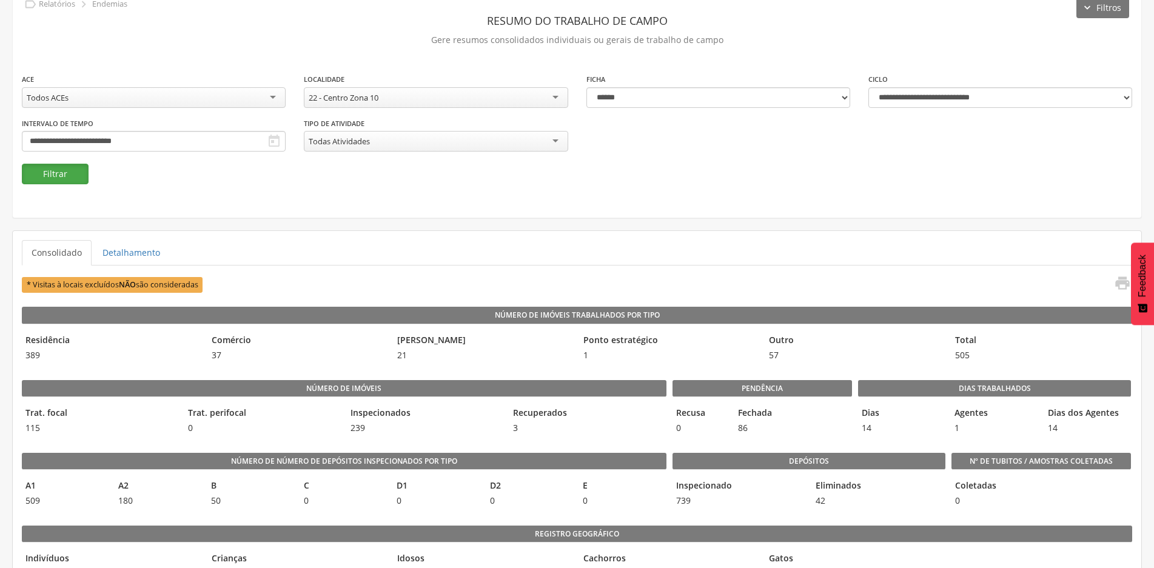
click at [61, 173] on button "Filtrar" at bounding box center [55, 174] width 67 height 21
click at [555, 96] on div "22 - Centro Zona 10" at bounding box center [436, 97] width 264 height 21
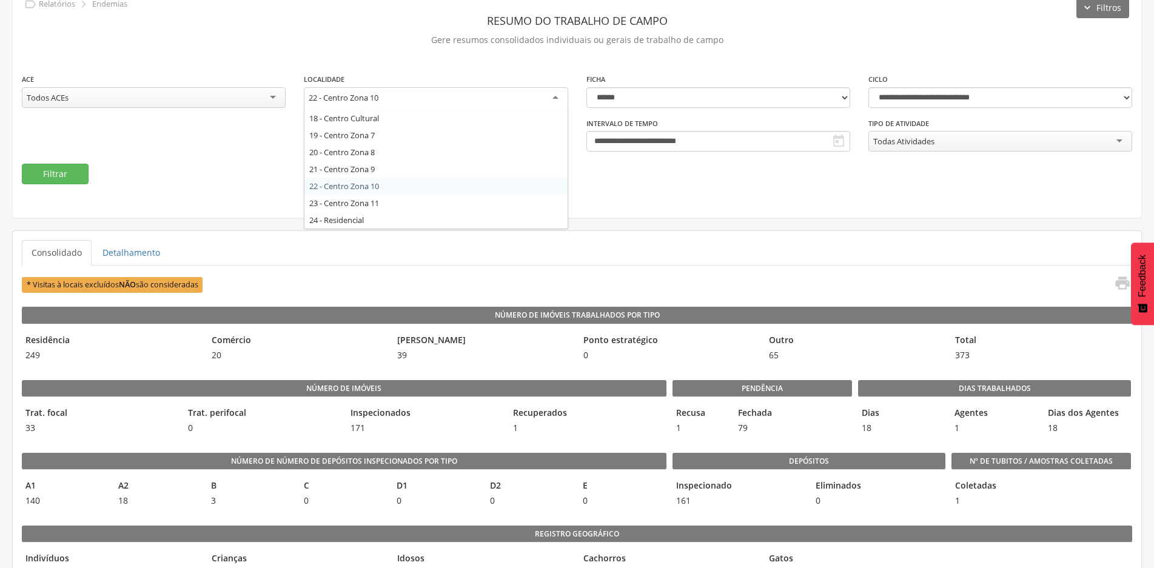
scroll to position [0, 0]
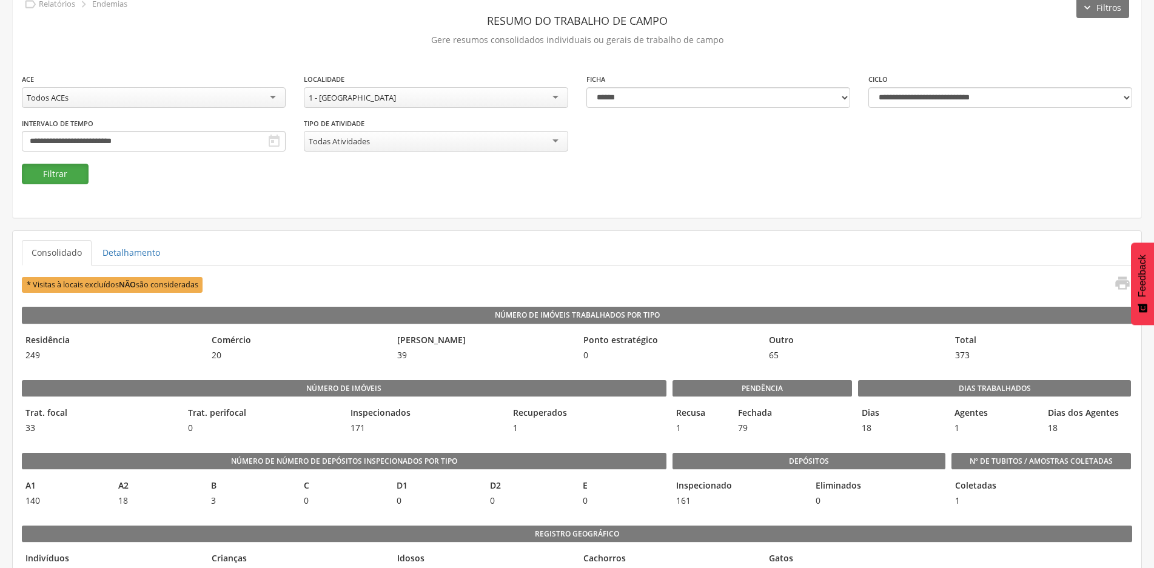
click at [59, 179] on button "Filtrar" at bounding box center [55, 174] width 67 height 21
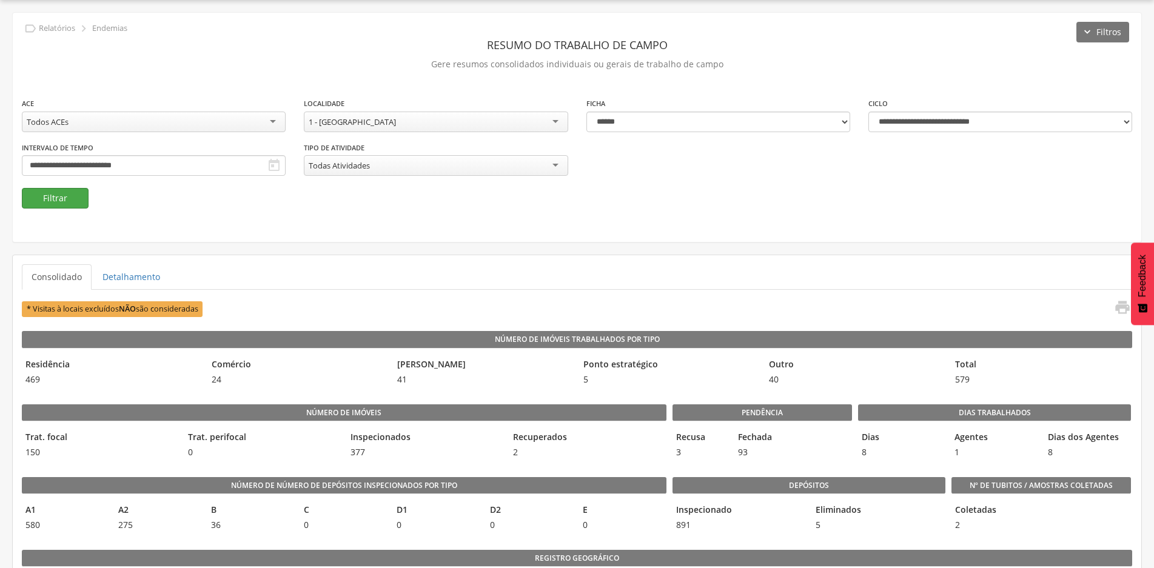
scroll to position [61, 0]
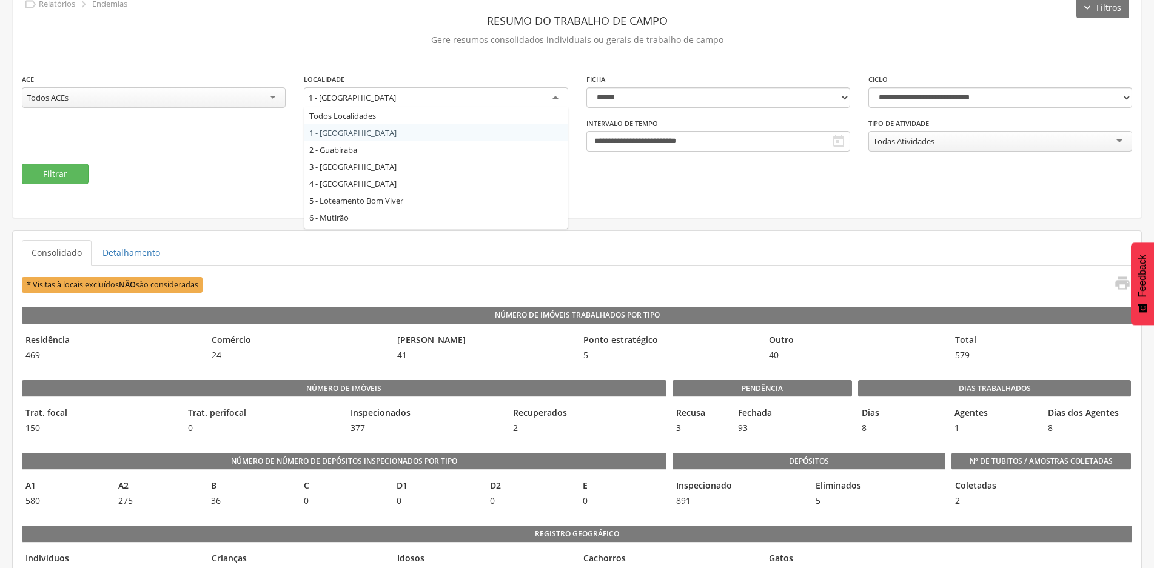
click at [561, 96] on div "1 - [GEOGRAPHIC_DATA]" at bounding box center [436, 98] width 264 height 22
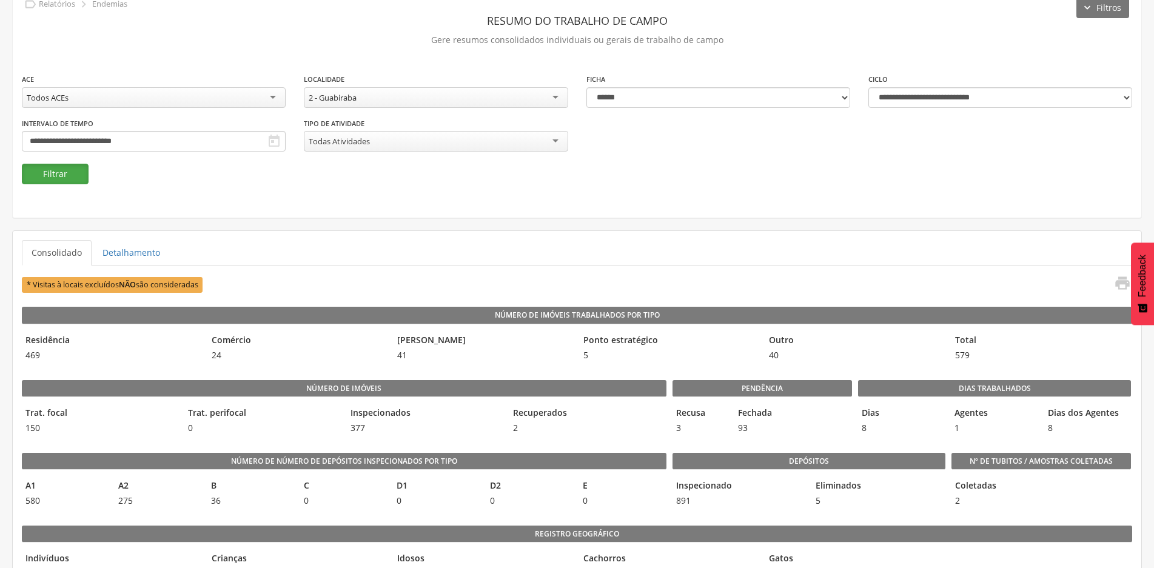
click at [63, 175] on button "Filtrar" at bounding box center [55, 174] width 67 height 21
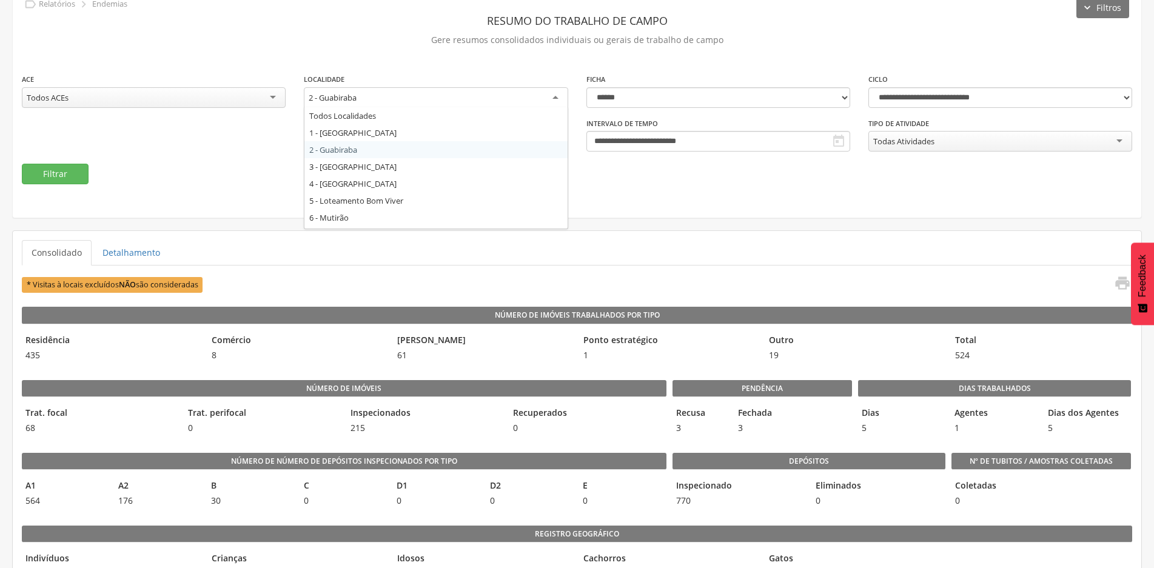
click at [549, 96] on div "2 - Guabiraba" at bounding box center [436, 98] width 264 height 22
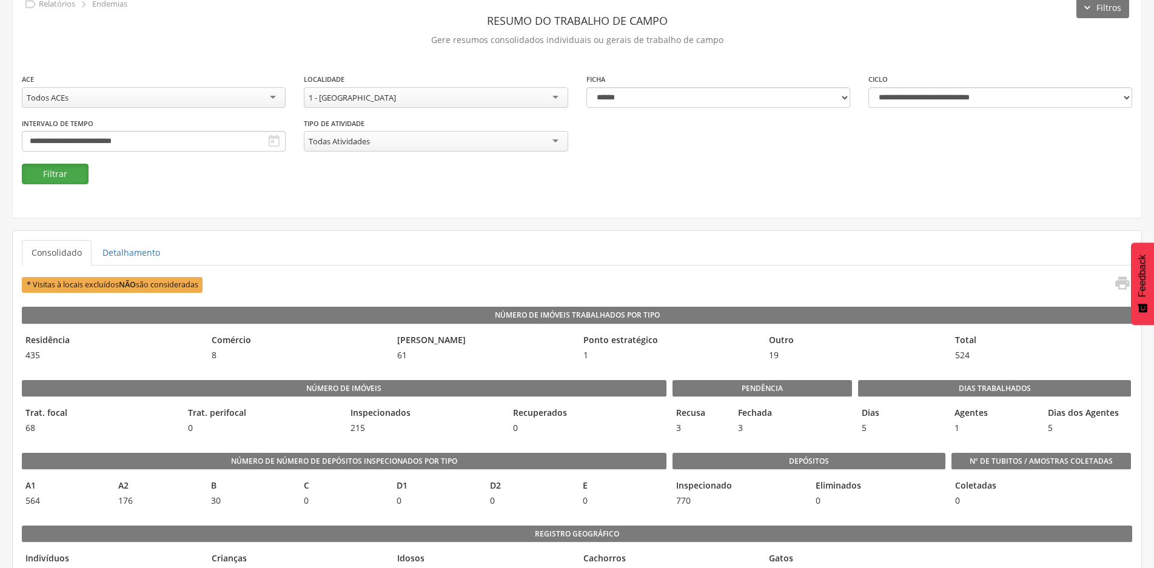
click at [78, 177] on button "Filtrar" at bounding box center [55, 174] width 67 height 21
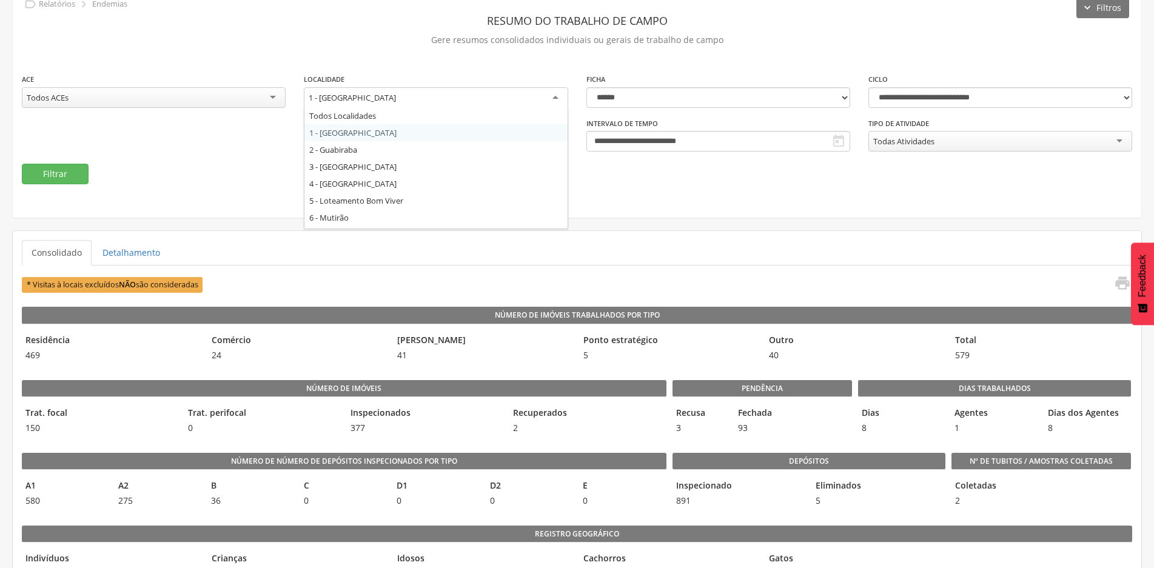
click at [550, 91] on div "1 - [GEOGRAPHIC_DATA]" at bounding box center [436, 98] width 264 height 22
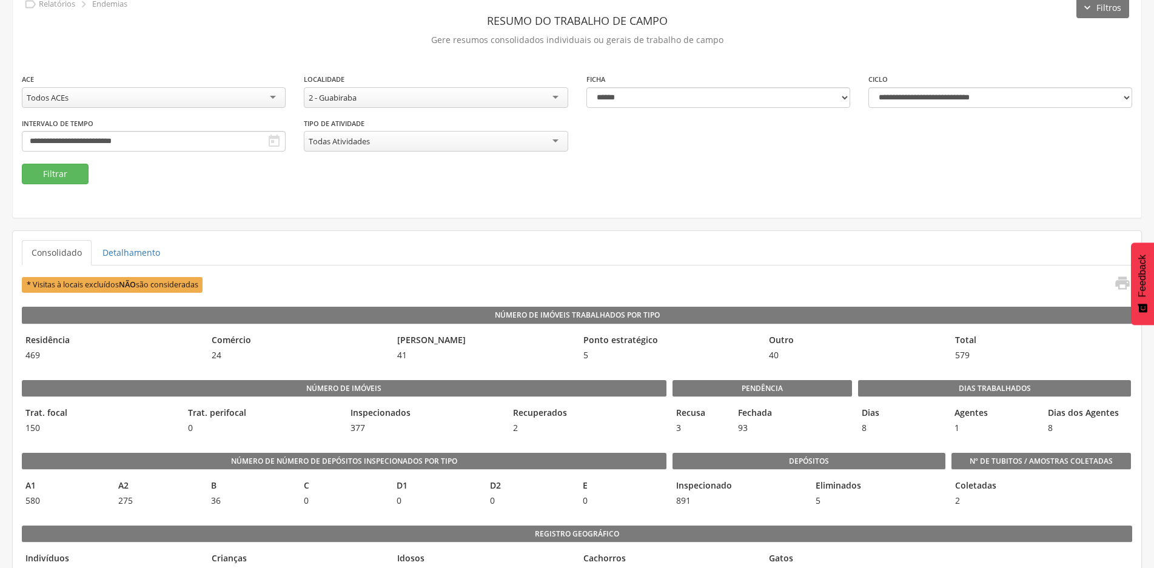
click at [22, 162] on div "**********" at bounding box center [577, 118] width 1128 height 91
click at [42, 172] on button "Filtrar" at bounding box center [55, 174] width 67 height 21
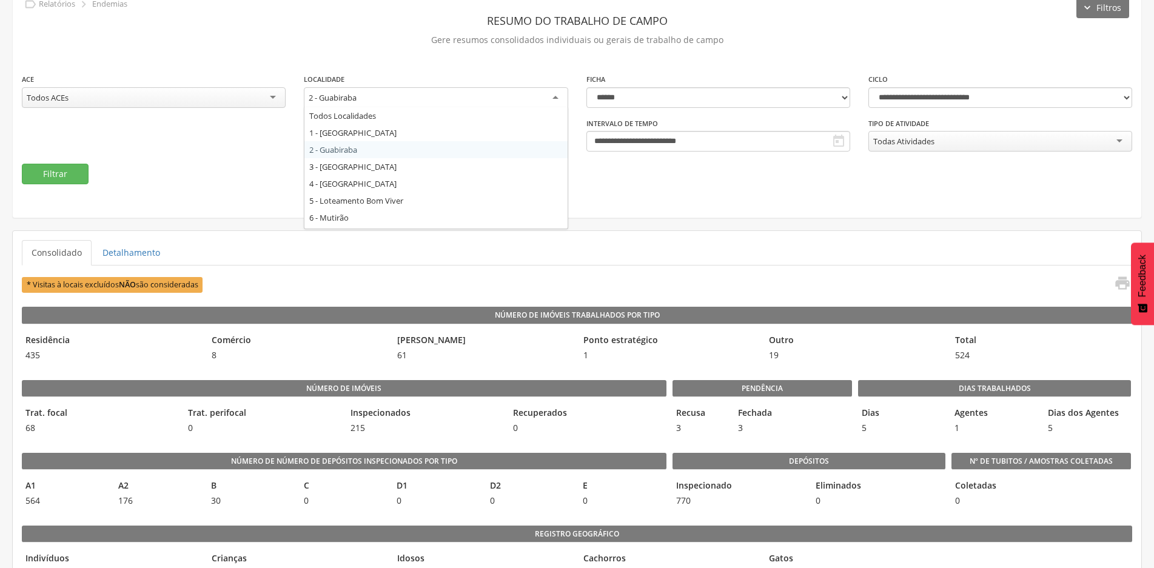
click at [556, 97] on div "2 - Guabiraba" at bounding box center [436, 98] width 264 height 22
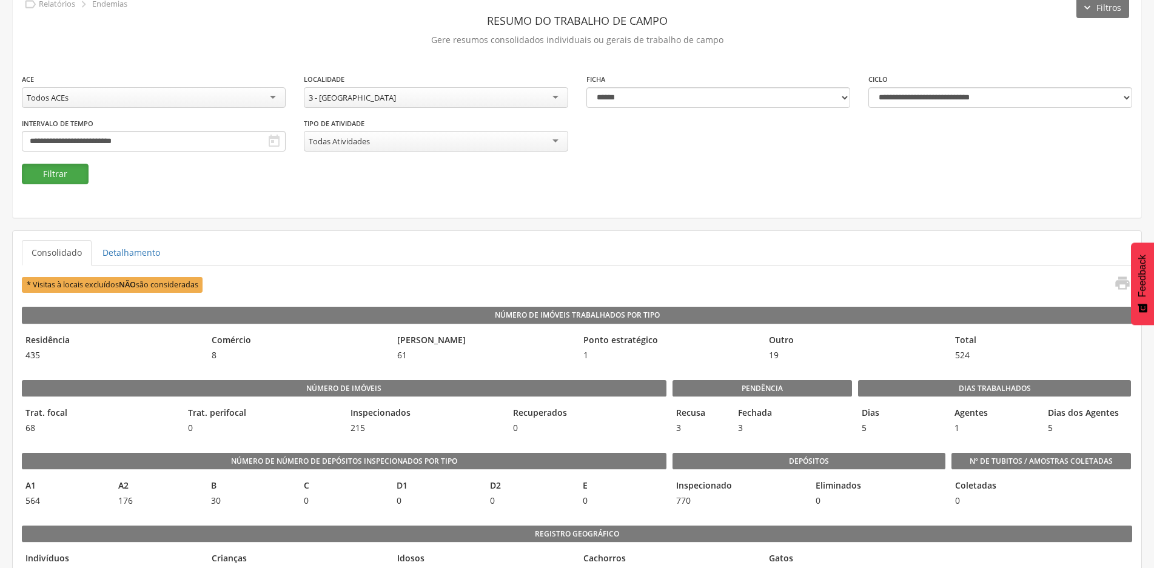
click at [62, 166] on button "Filtrar" at bounding box center [55, 174] width 67 height 21
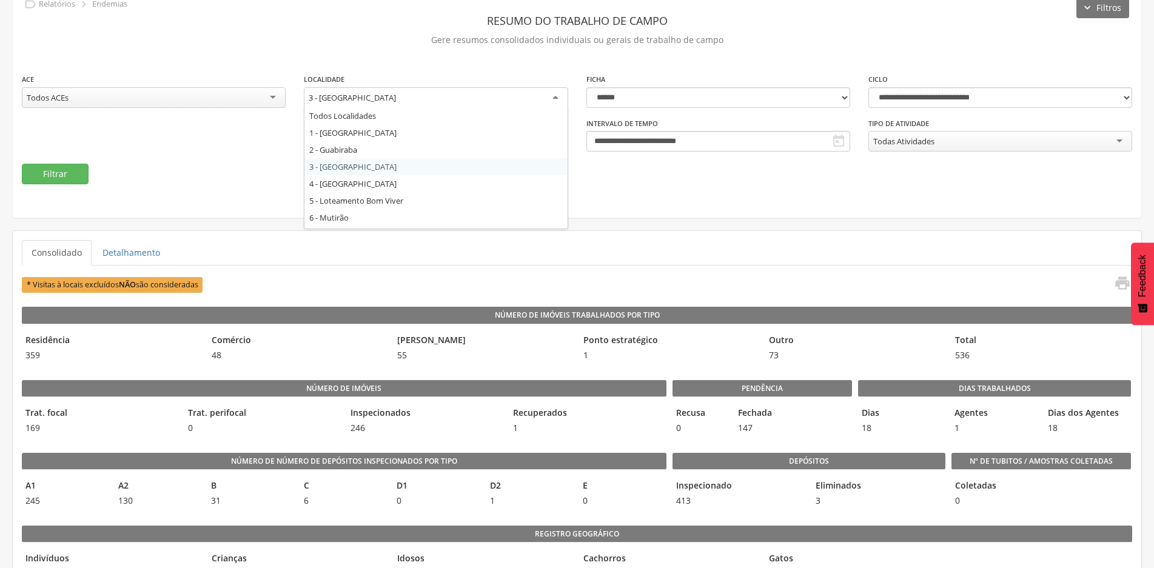
click at [559, 95] on div "3 - [GEOGRAPHIC_DATA]" at bounding box center [436, 98] width 264 height 22
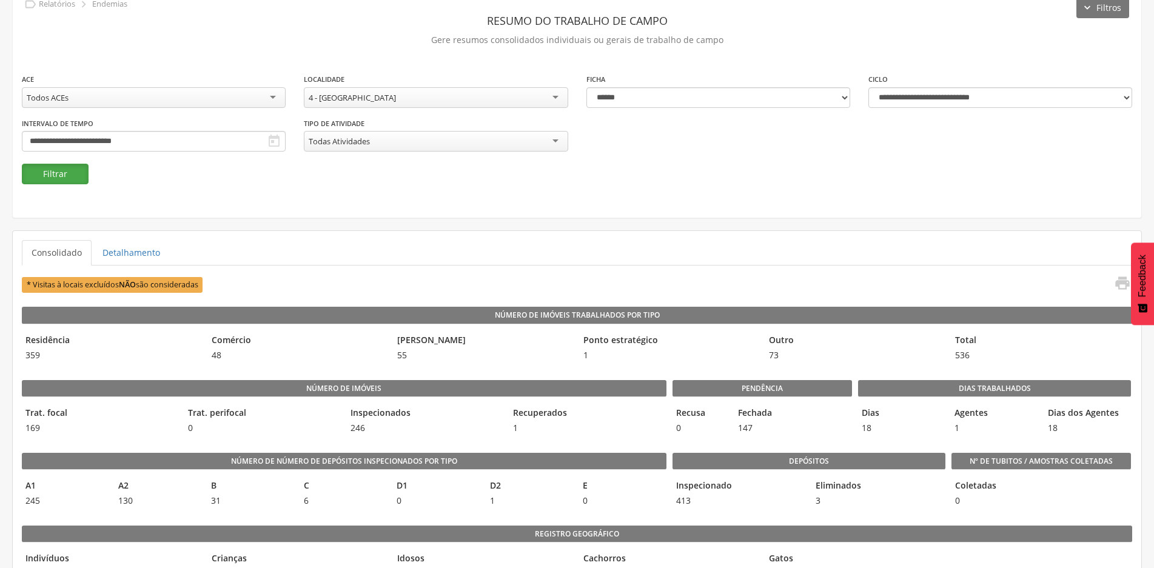
click at [50, 178] on button "Filtrar" at bounding box center [55, 174] width 67 height 21
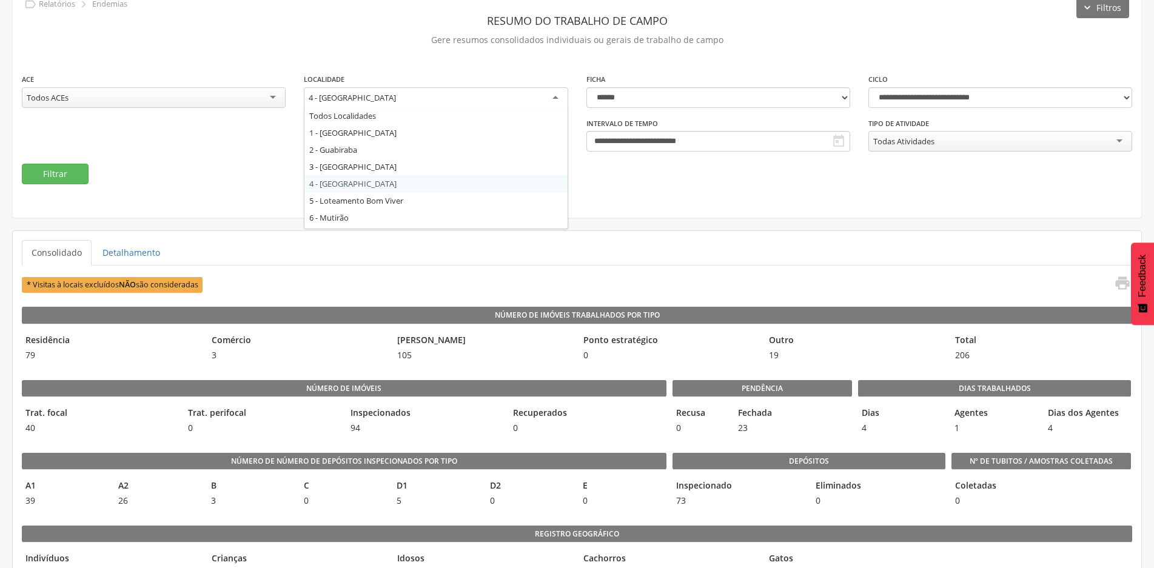
click at [549, 96] on div "4 - [GEOGRAPHIC_DATA]" at bounding box center [436, 98] width 264 height 22
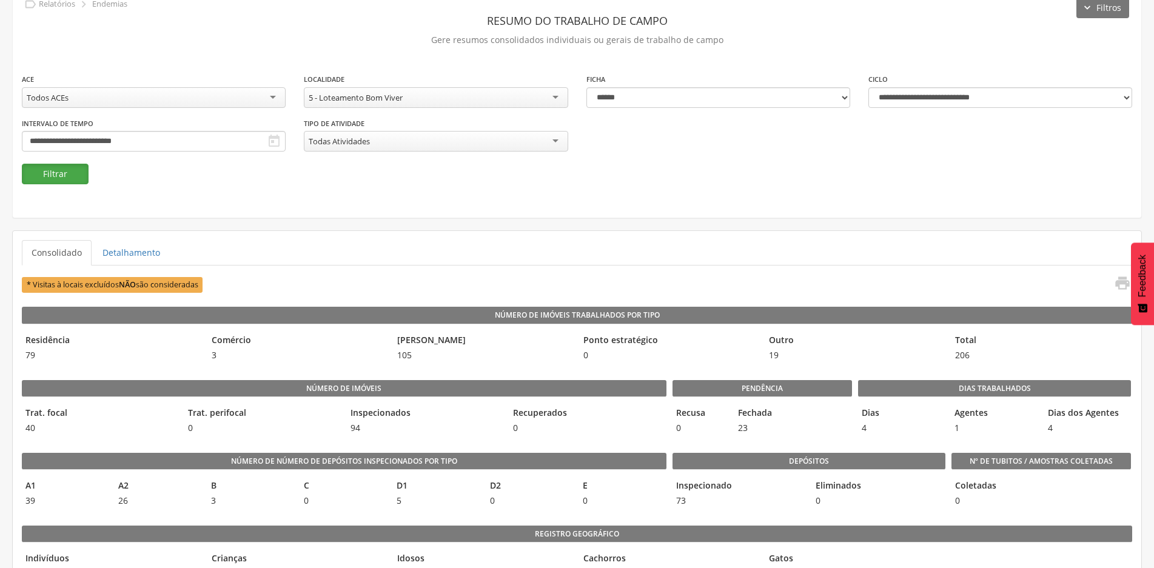
click at [51, 169] on button "Filtrar" at bounding box center [55, 174] width 67 height 21
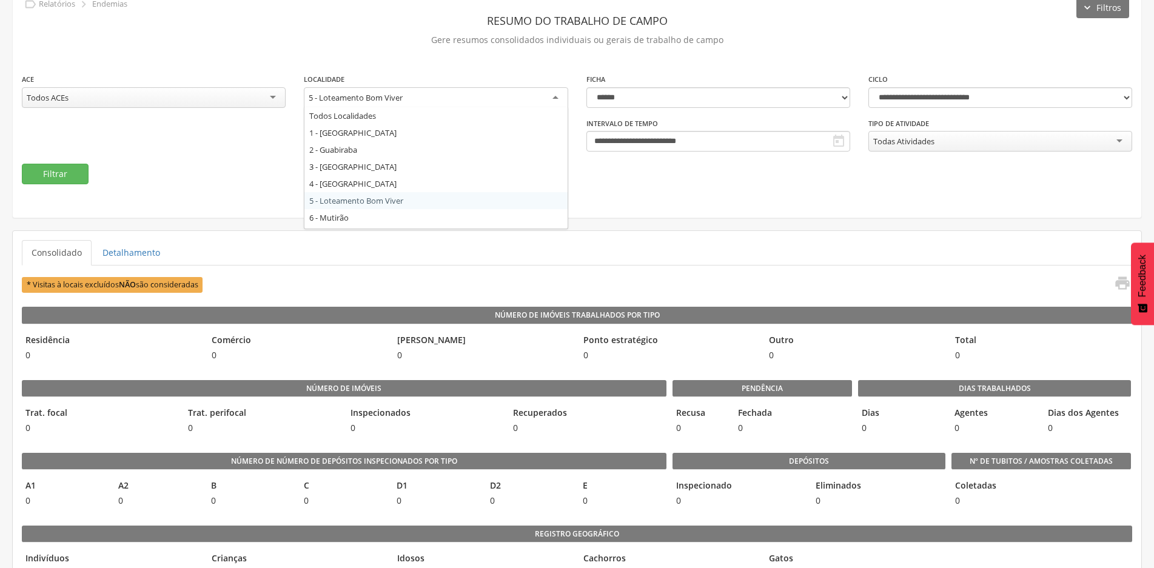
click at [550, 96] on div "5 - Loteamento Bom Viver" at bounding box center [436, 98] width 264 height 22
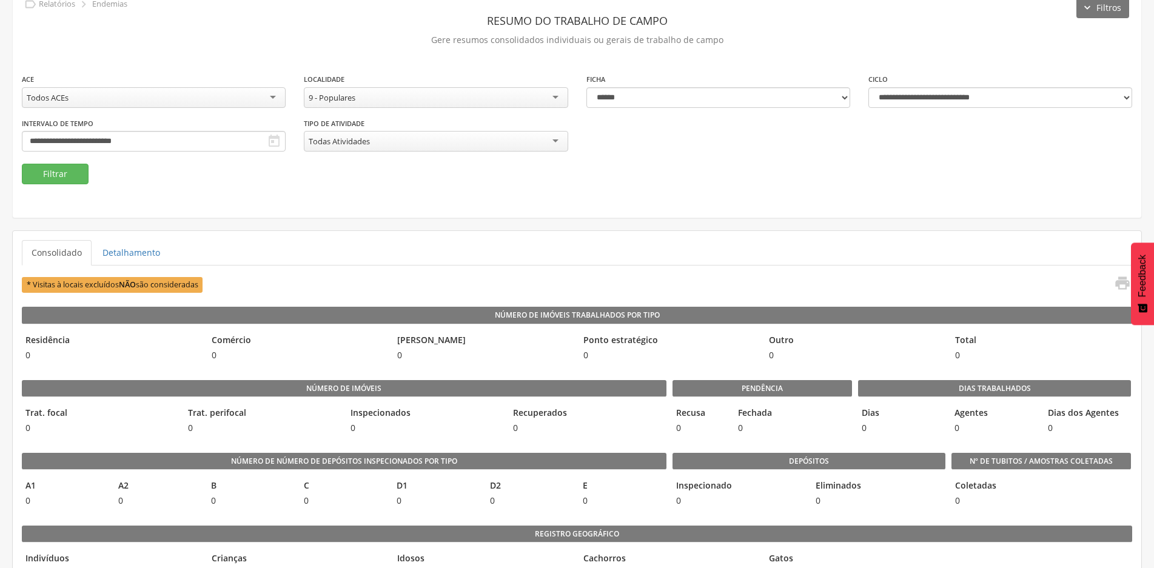
scroll to position [0, 0]
click at [56, 167] on button "Filtrar" at bounding box center [55, 174] width 67 height 21
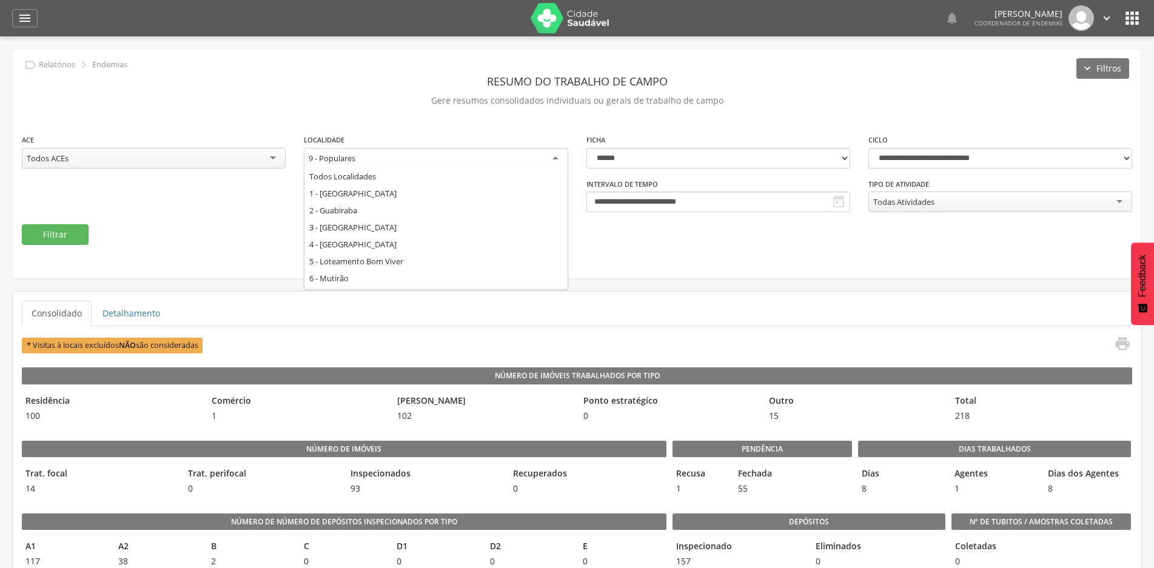
click at [556, 155] on div "9 - Populares" at bounding box center [436, 159] width 264 height 22
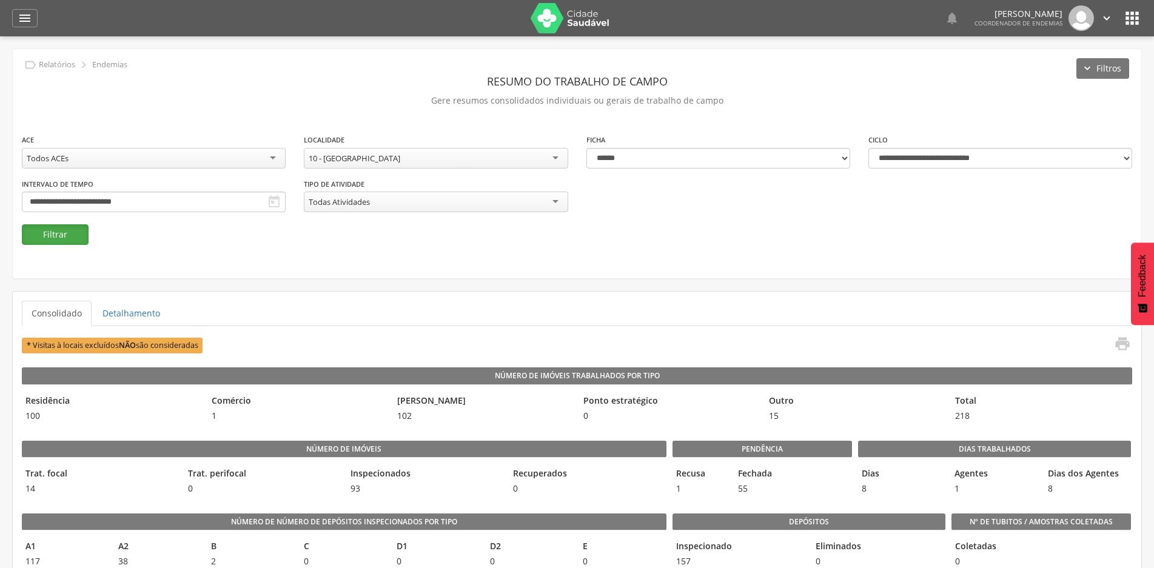
click at [67, 235] on button "Filtrar" at bounding box center [55, 234] width 67 height 21
click at [556, 160] on div "10 - [GEOGRAPHIC_DATA]" at bounding box center [436, 158] width 264 height 21
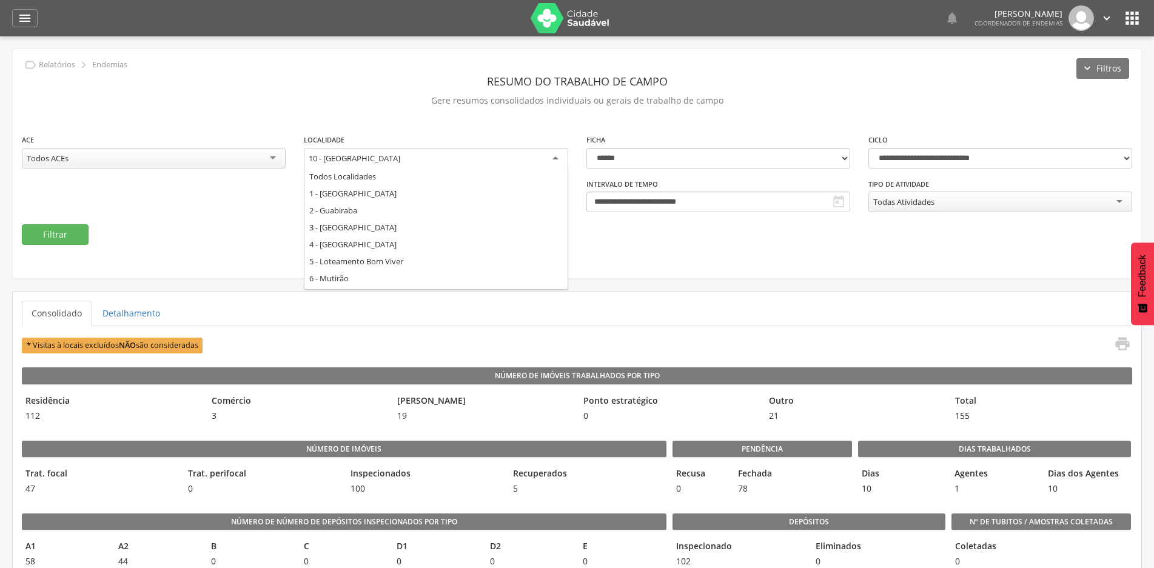
scroll to position [143, 0]
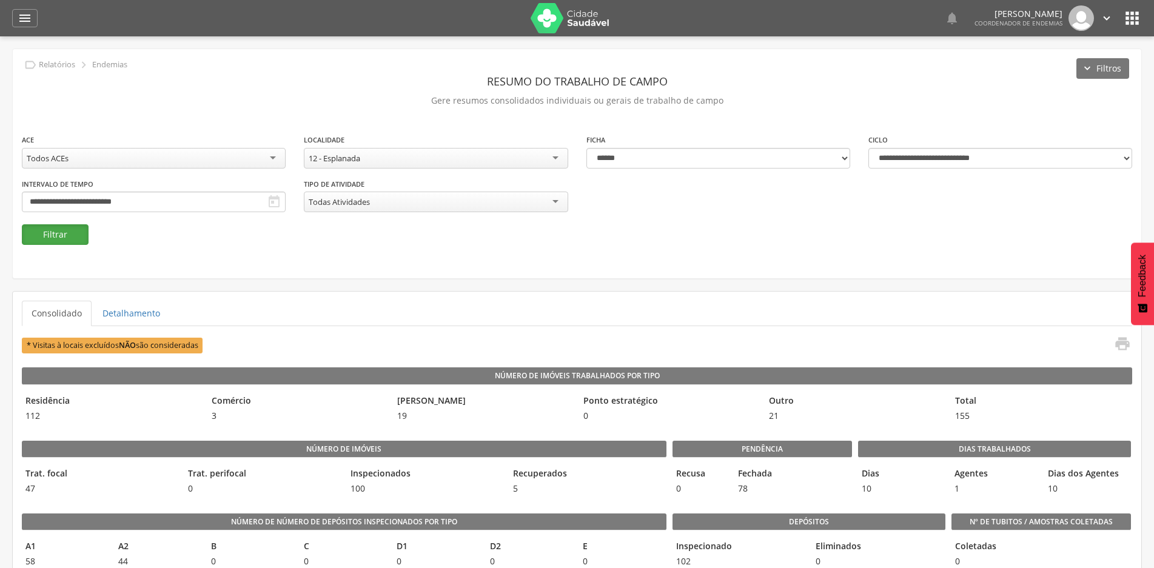
click at [72, 233] on button "Filtrar" at bounding box center [55, 234] width 67 height 21
click at [548, 159] on div "12 - Esplanada" at bounding box center [436, 158] width 264 height 21
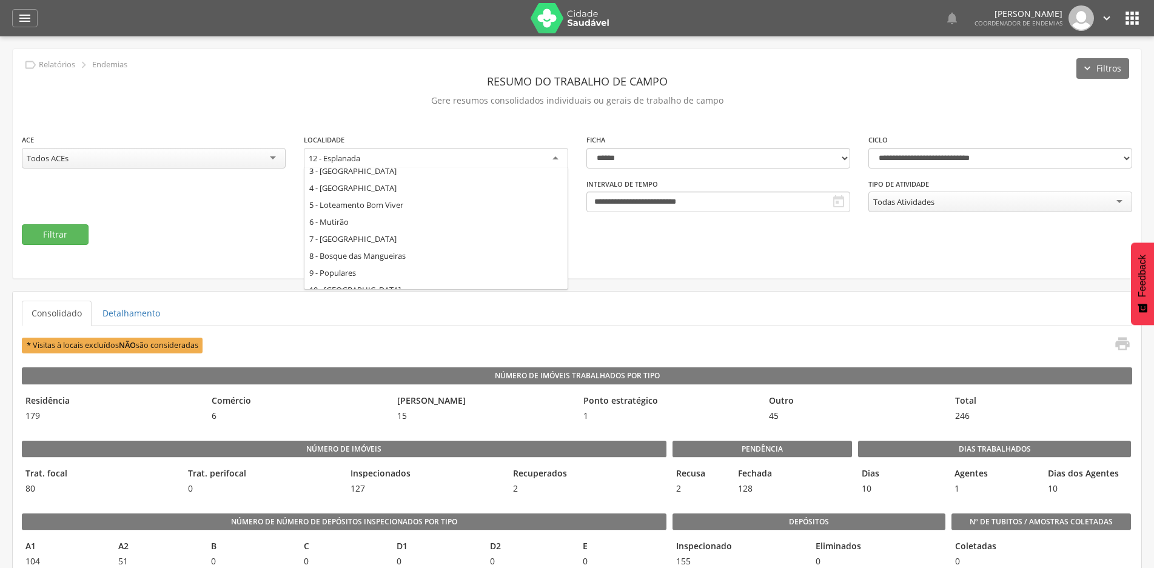
scroll to position [0, 0]
click at [661, 248] on div "**********" at bounding box center [577, 163] width 1128 height 229
